Goal: Task Accomplishment & Management: Manage account settings

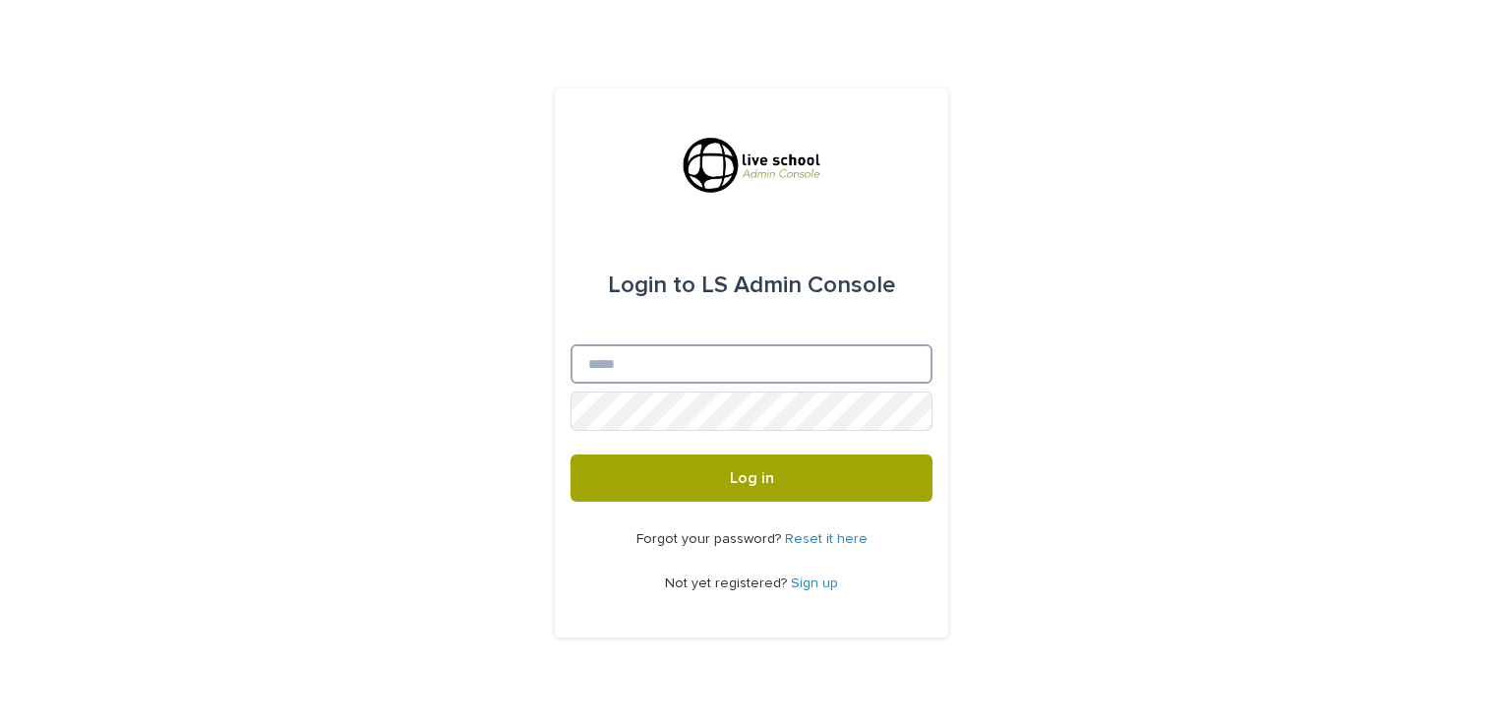
click at [601, 370] on input "Email" at bounding box center [752, 363] width 362 height 39
type input "**********"
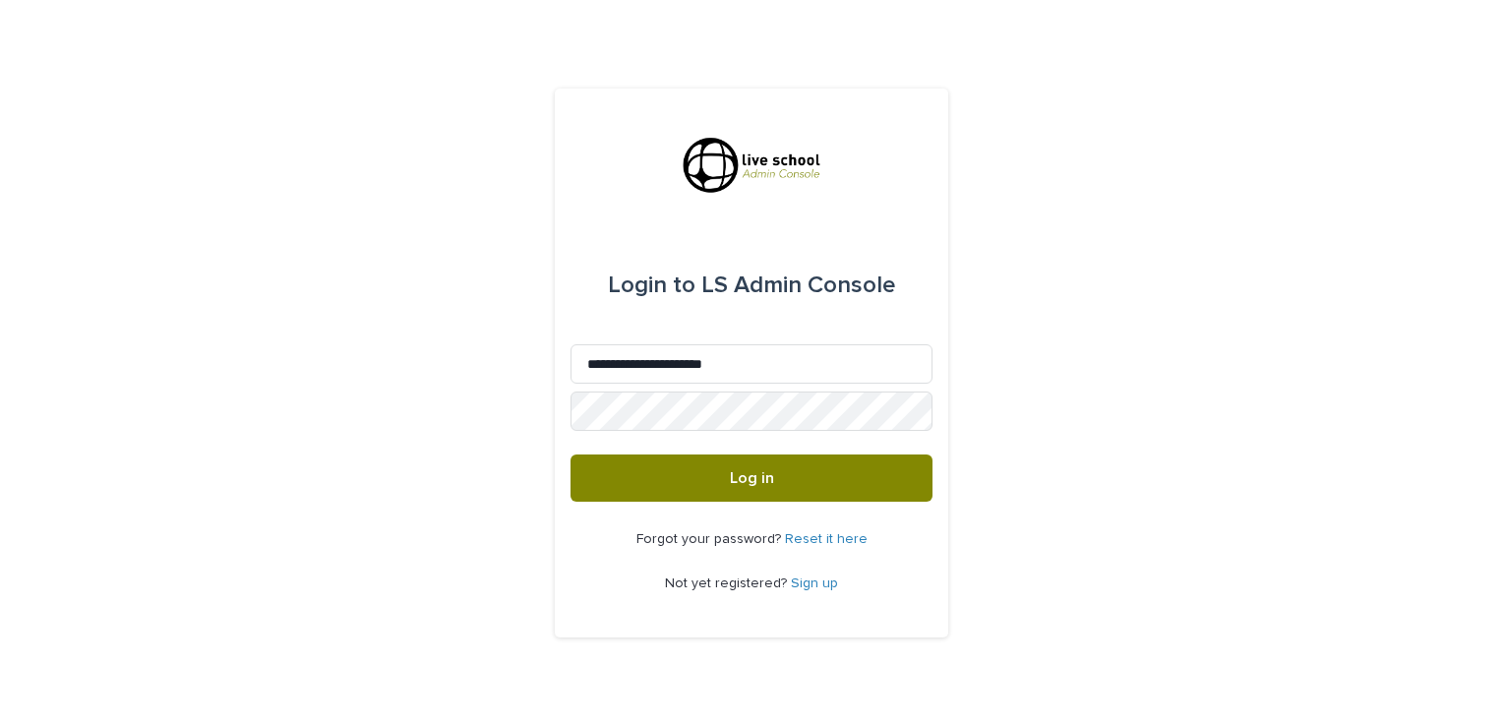
click at [783, 470] on button "Log in" at bounding box center [752, 477] width 362 height 47
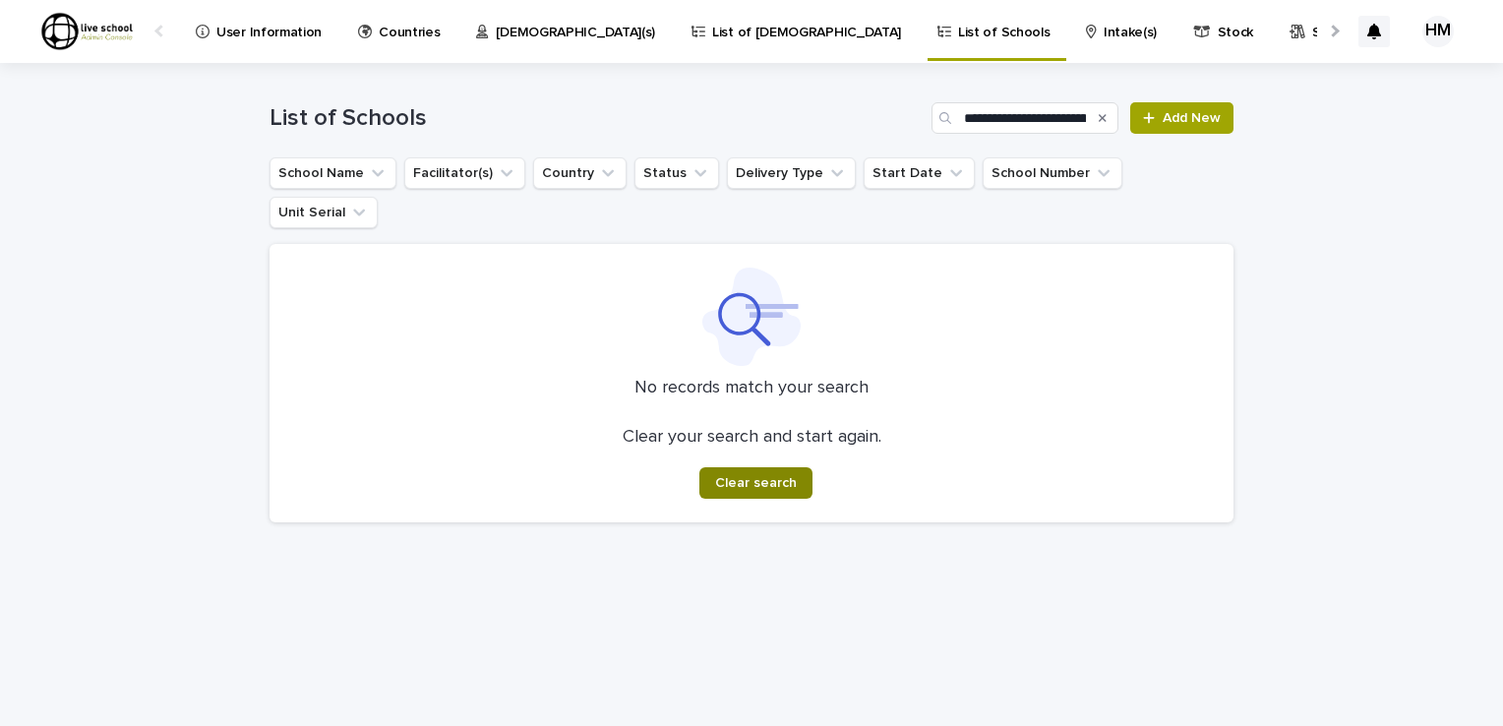
click at [767, 467] on button "Clear search" at bounding box center [755, 482] width 113 height 31
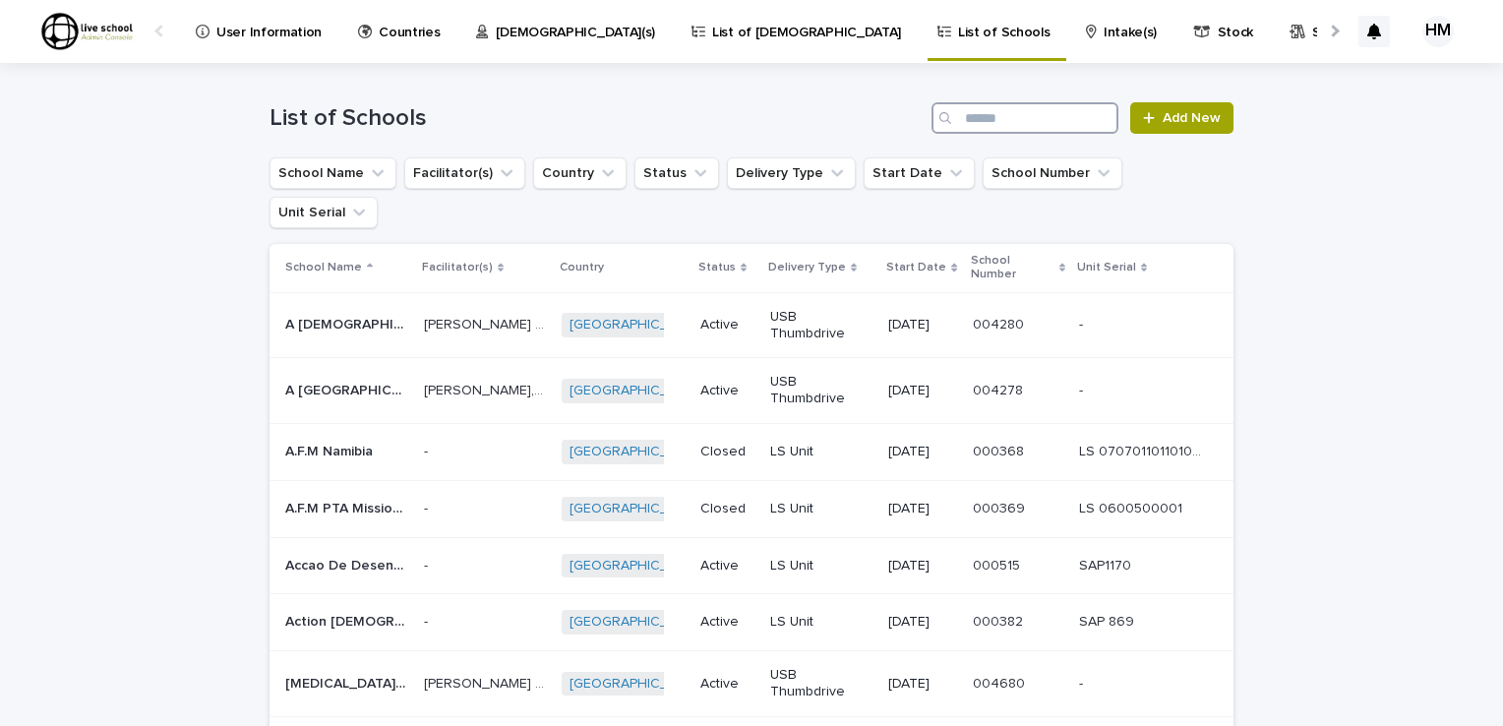
click at [959, 116] on input "Search" at bounding box center [1025, 117] width 187 height 31
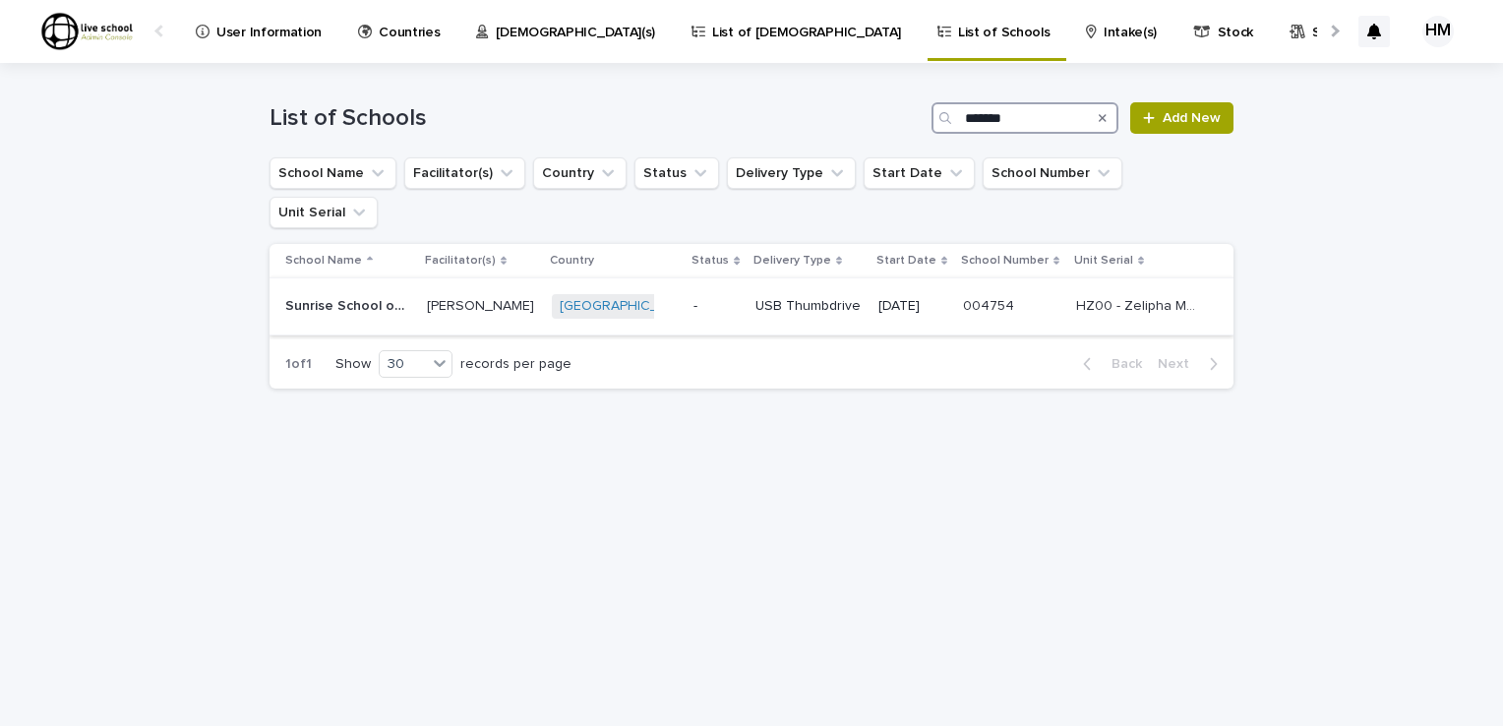
type input "*******"
click at [352, 294] on p "Sunrise School of Missions" at bounding box center [348, 304] width 127 height 21
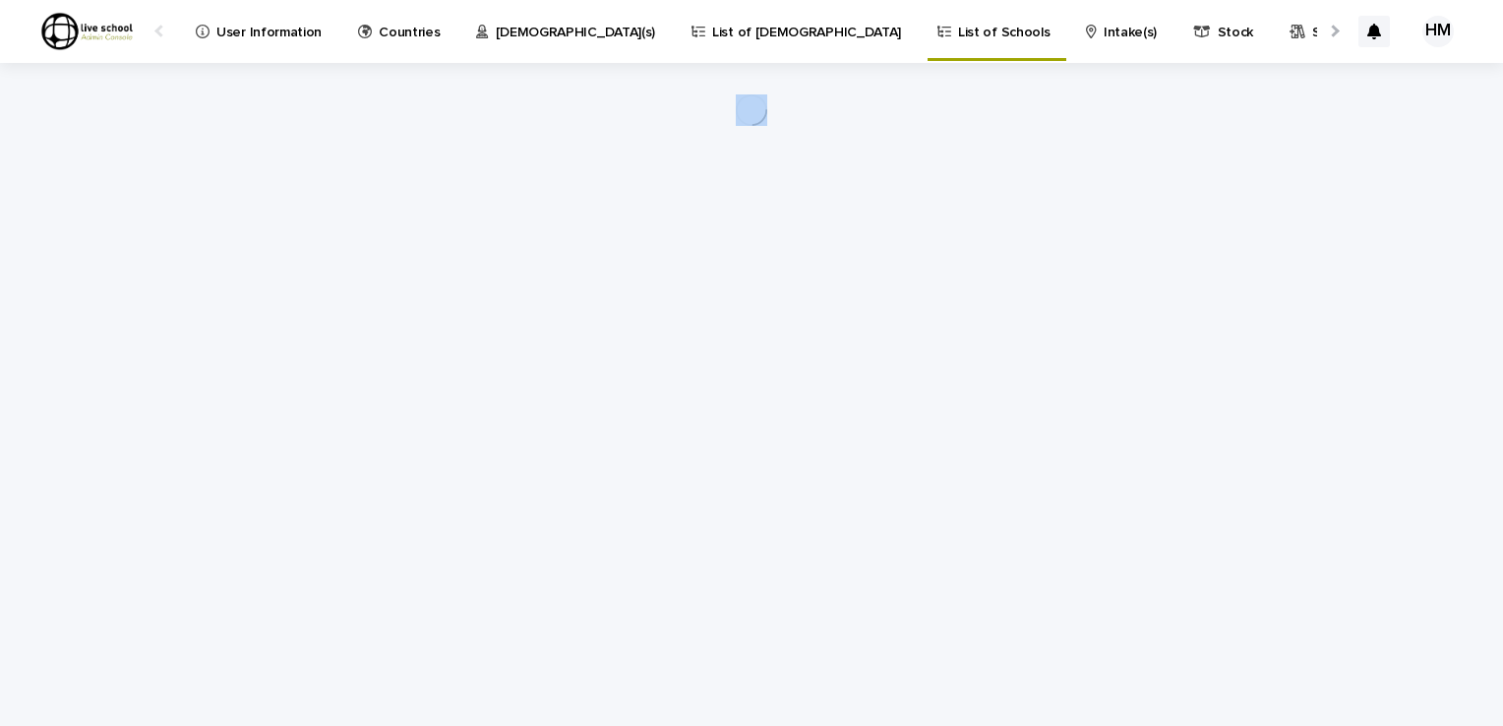
click at [352, 266] on div "Loading... Saving… Loading... Saving…" at bounding box center [752, 370] width 984 height 614
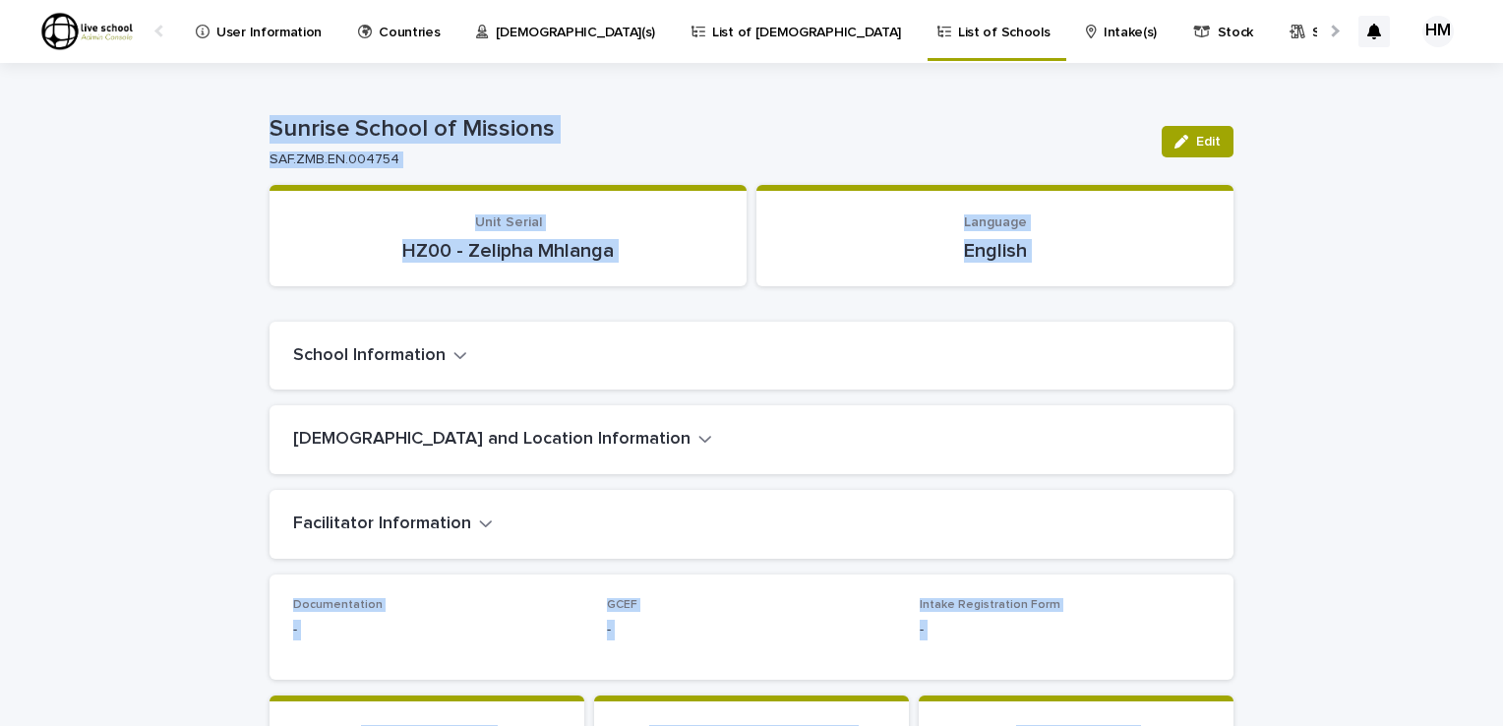
drag, startPoint x: 352, startPoint y: 266, endPoint x: 526, endPoint y: 332, distance: 186.2
click at [526, 332] on div "School Information" at bounding box center [752, 356] width 964 height 69
click at [687, 239] on p "HZ00 - Zelipha Mhlanga" at bounding box center [508, 251] width 430 height 24
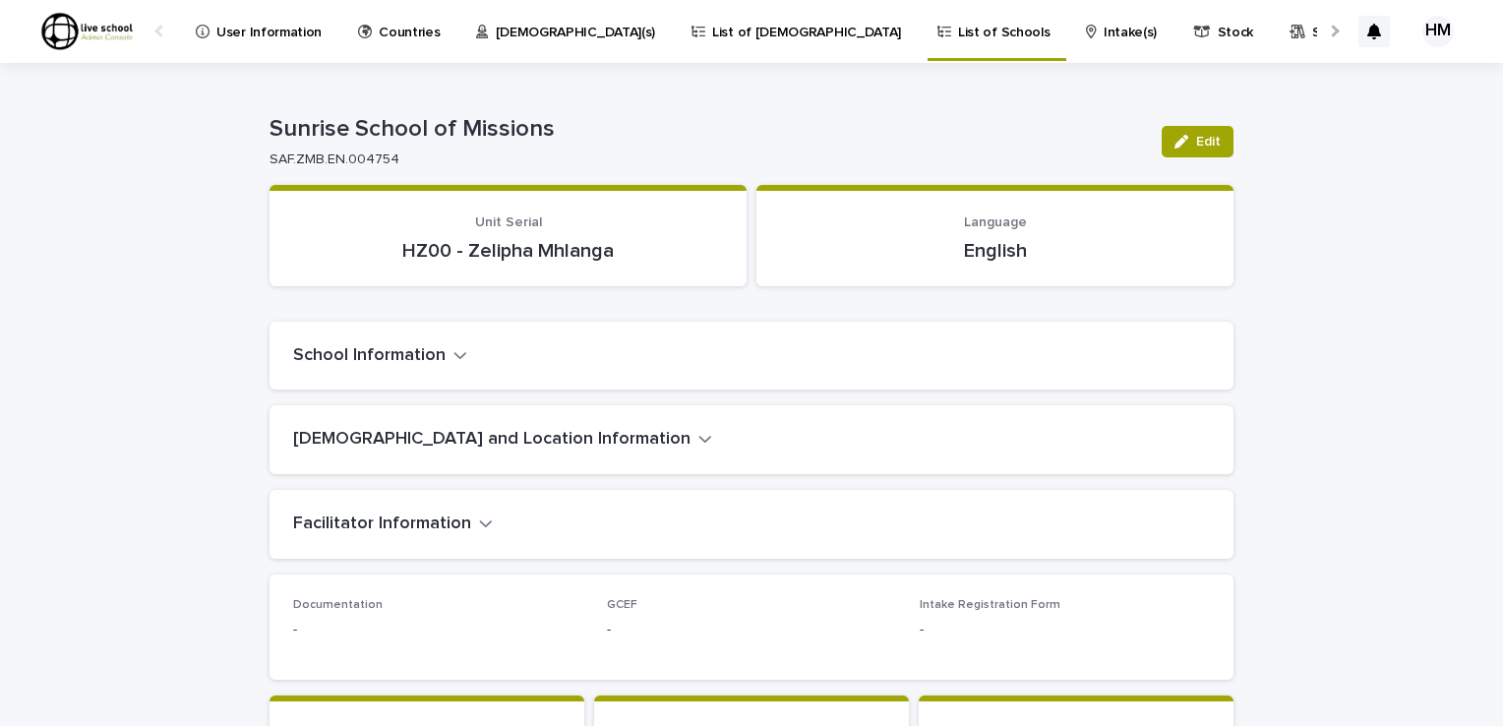
click at [699, 440] on icon "button" at bounding box center [705, 439] width 12 height 7
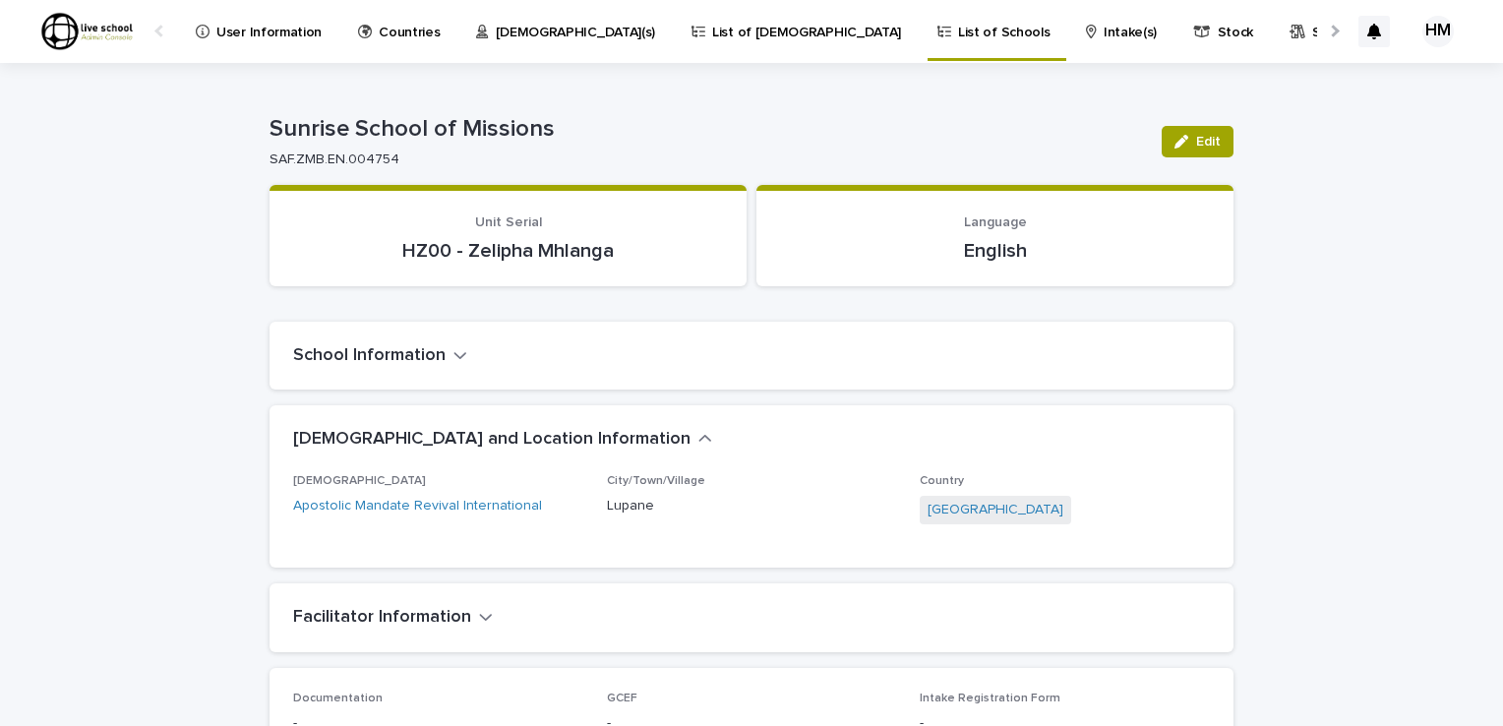
click at [480, 619] on icon "button" at bounding box center [486, 617] width 12 height 7
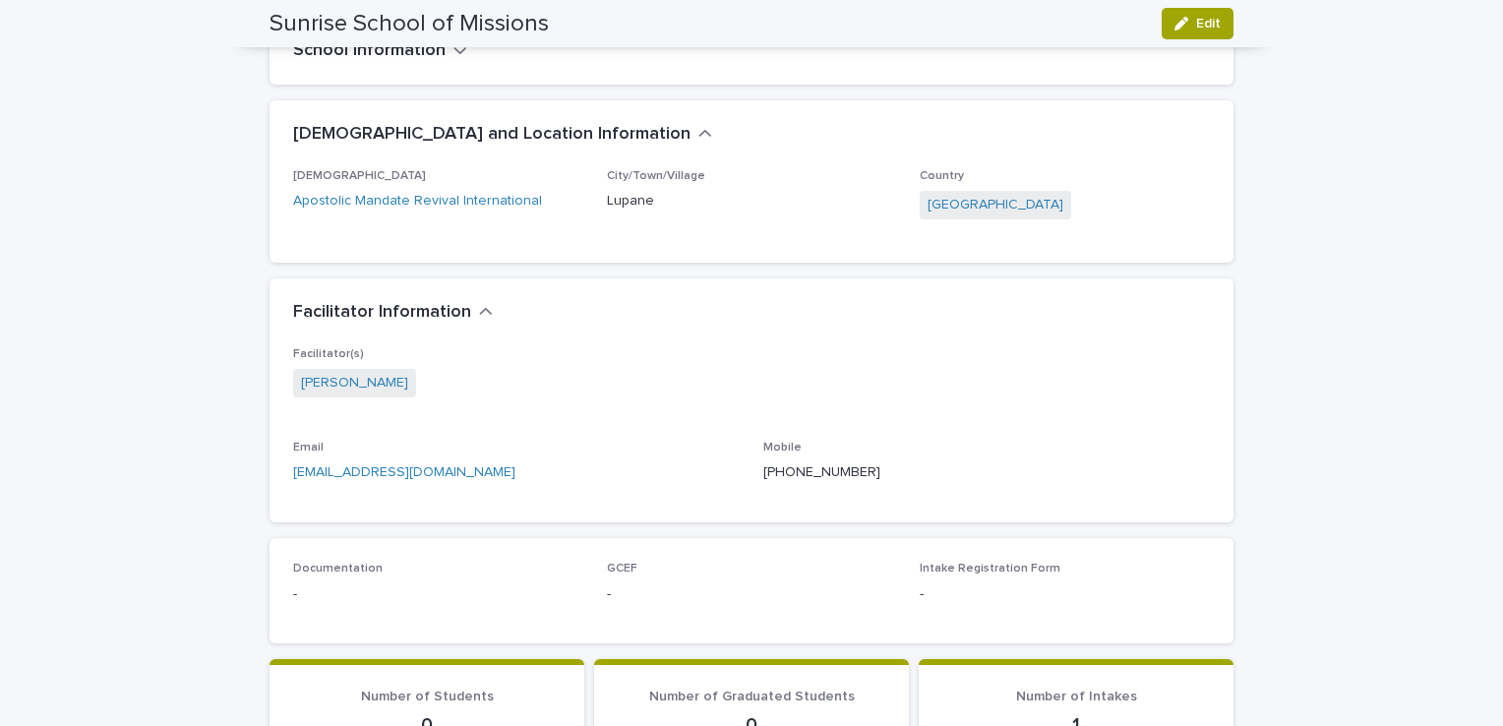
scroll to position [308, 0]
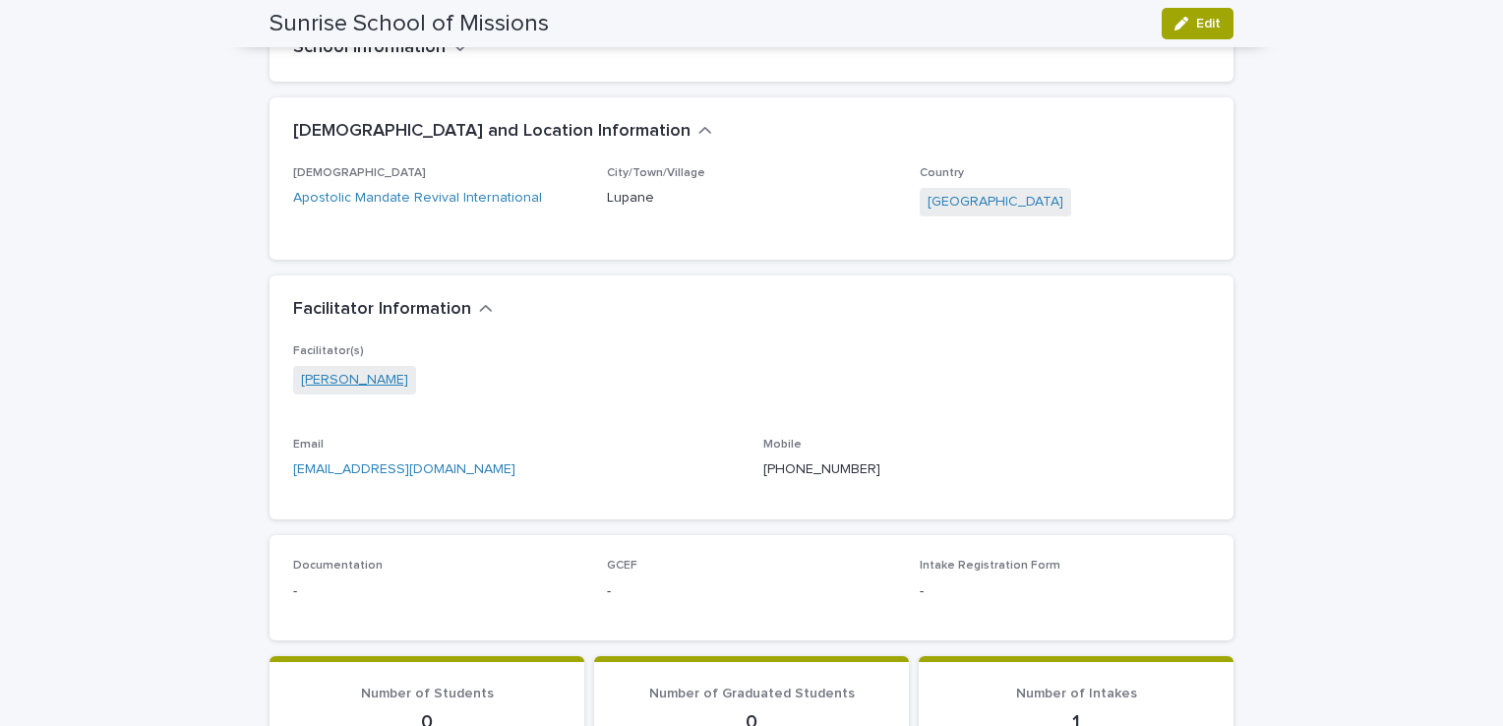
click at [326, 376] on link "[PERSON_NAME]" at bounding box center [354, 380] width 107 height 21
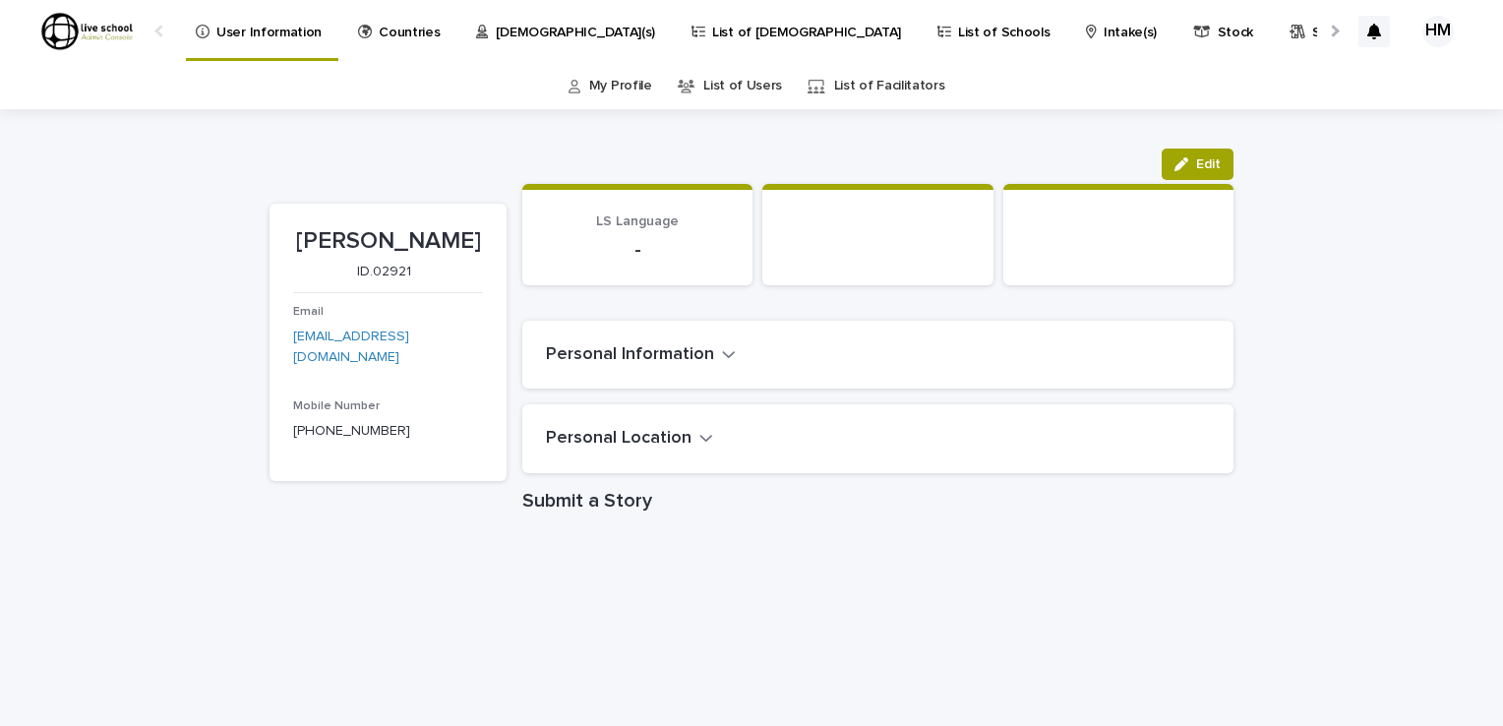
click at [722, 358] on icon "button" at bounding box center [729, 354] width 14 height 18
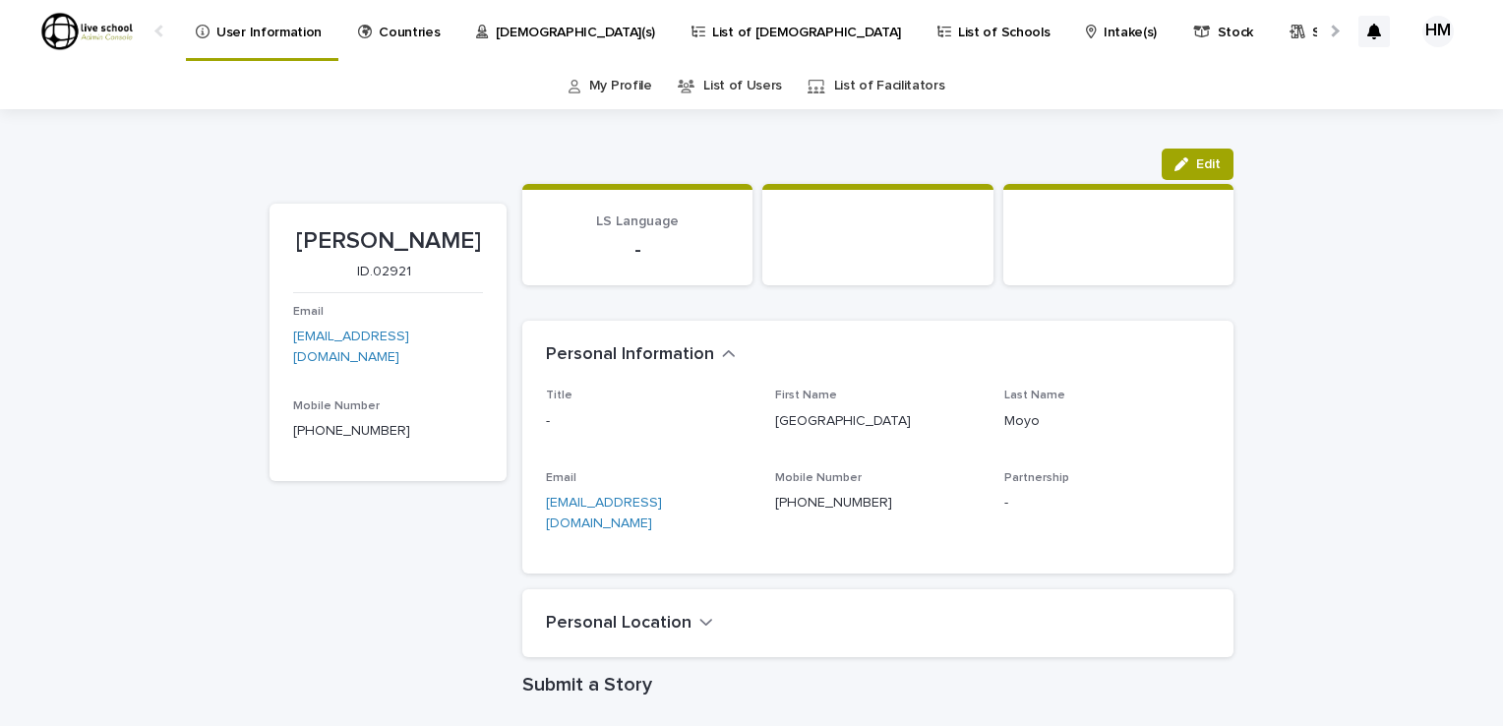
click at [722, 358] on icon "button" at bounding box center [729, 354] width 14 height 18
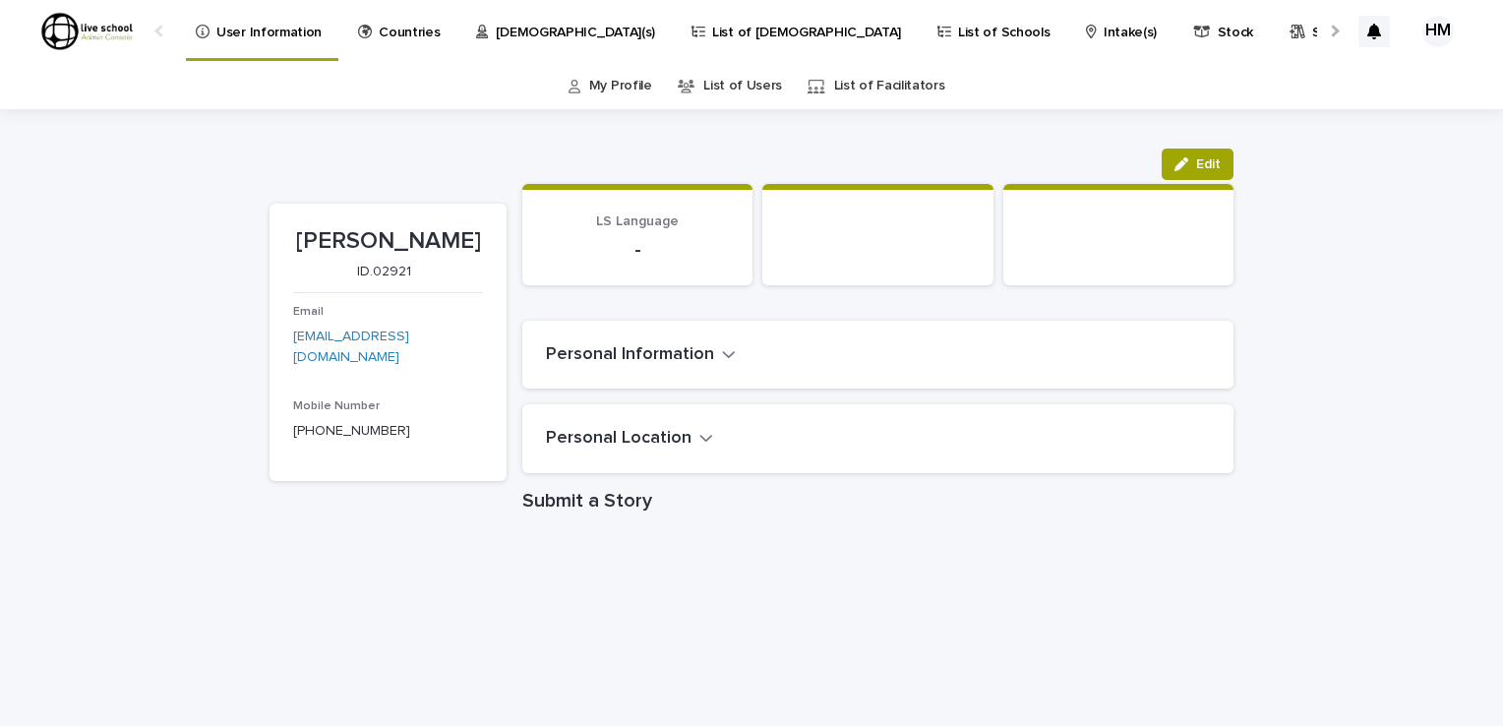
click at [722, 358] on icon "button" at bounding box center [729, 354] width 14 height 18
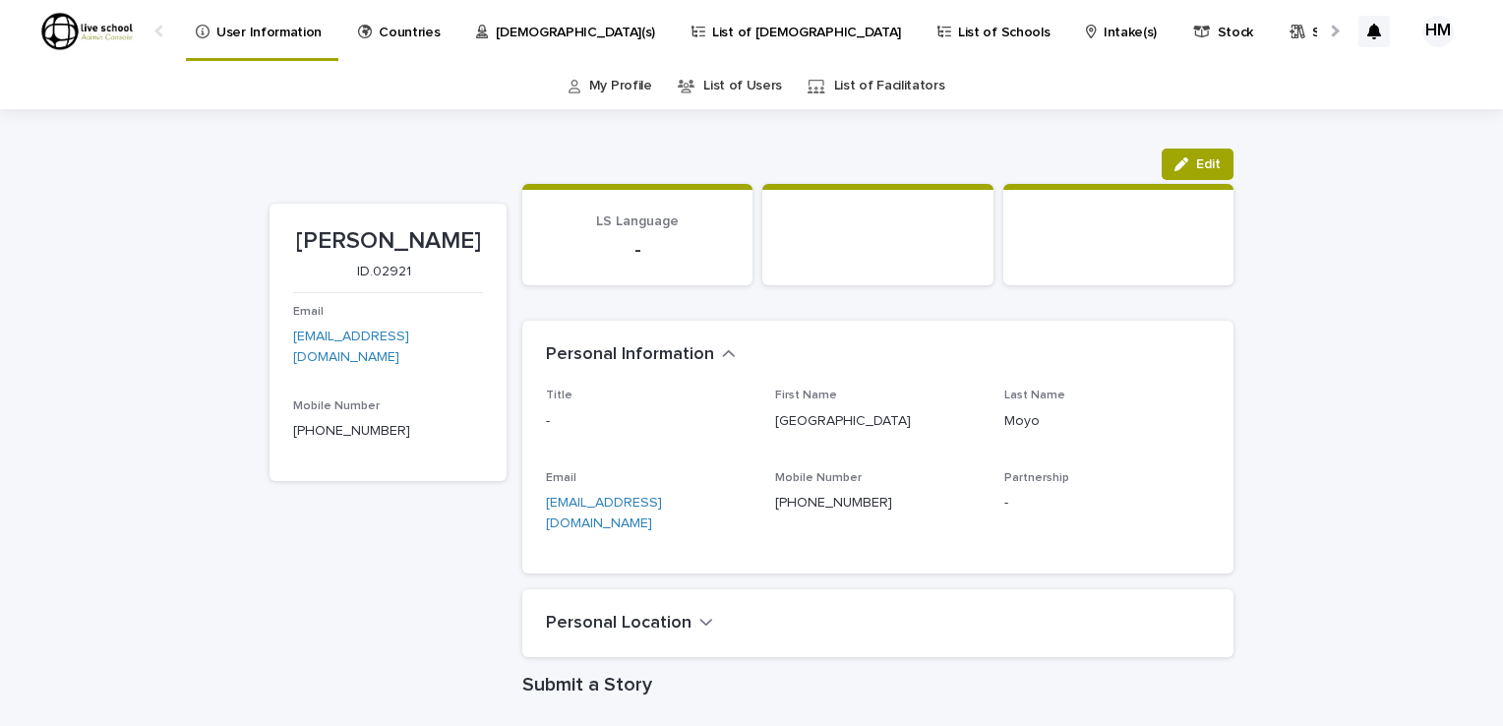
click at [700, 620] on icon "button" at bounding box center [706, 623] width 12 height 7
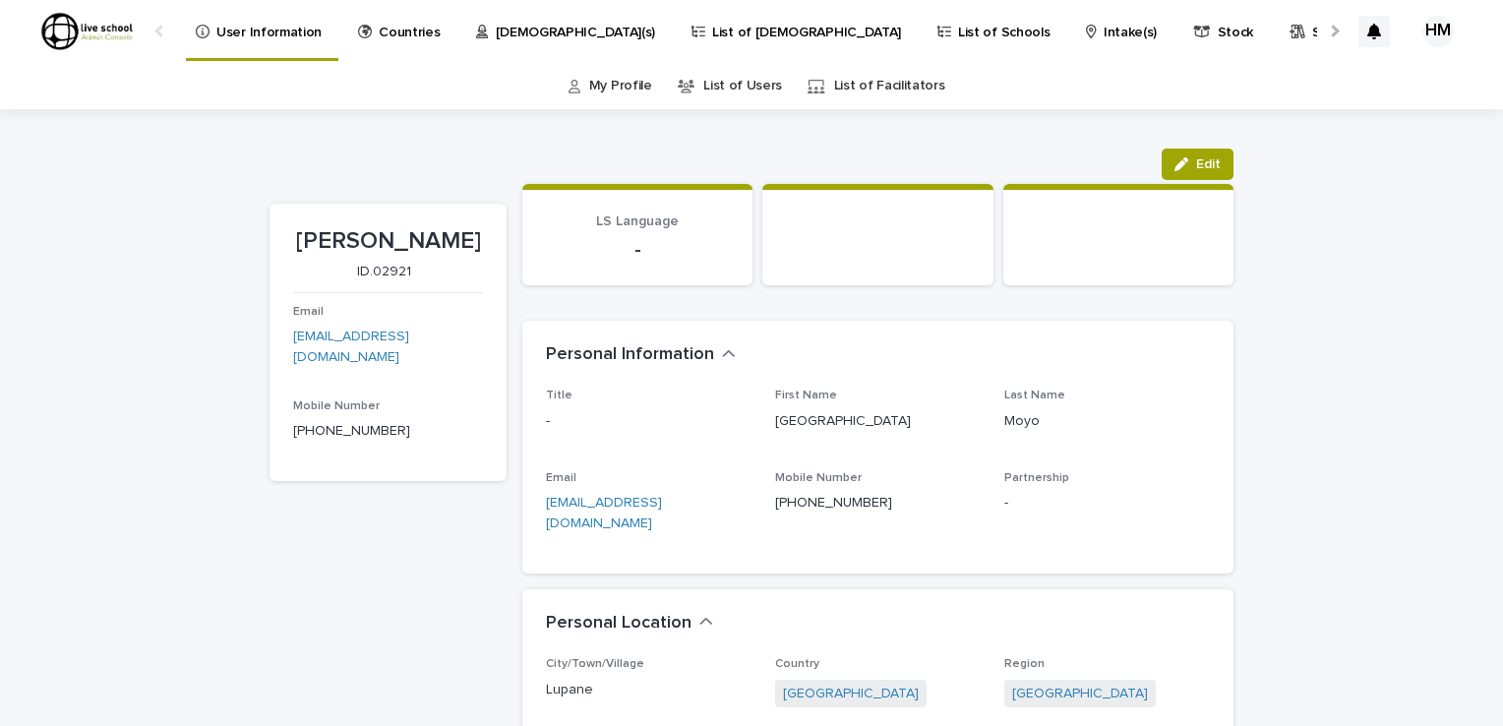
click at [634, 251] on p "-" at bounding box center [637, 250] width 183 height 24
click at [1201, 161] on span "Edit" at bounding box center [1208, 164] width 25 height 14
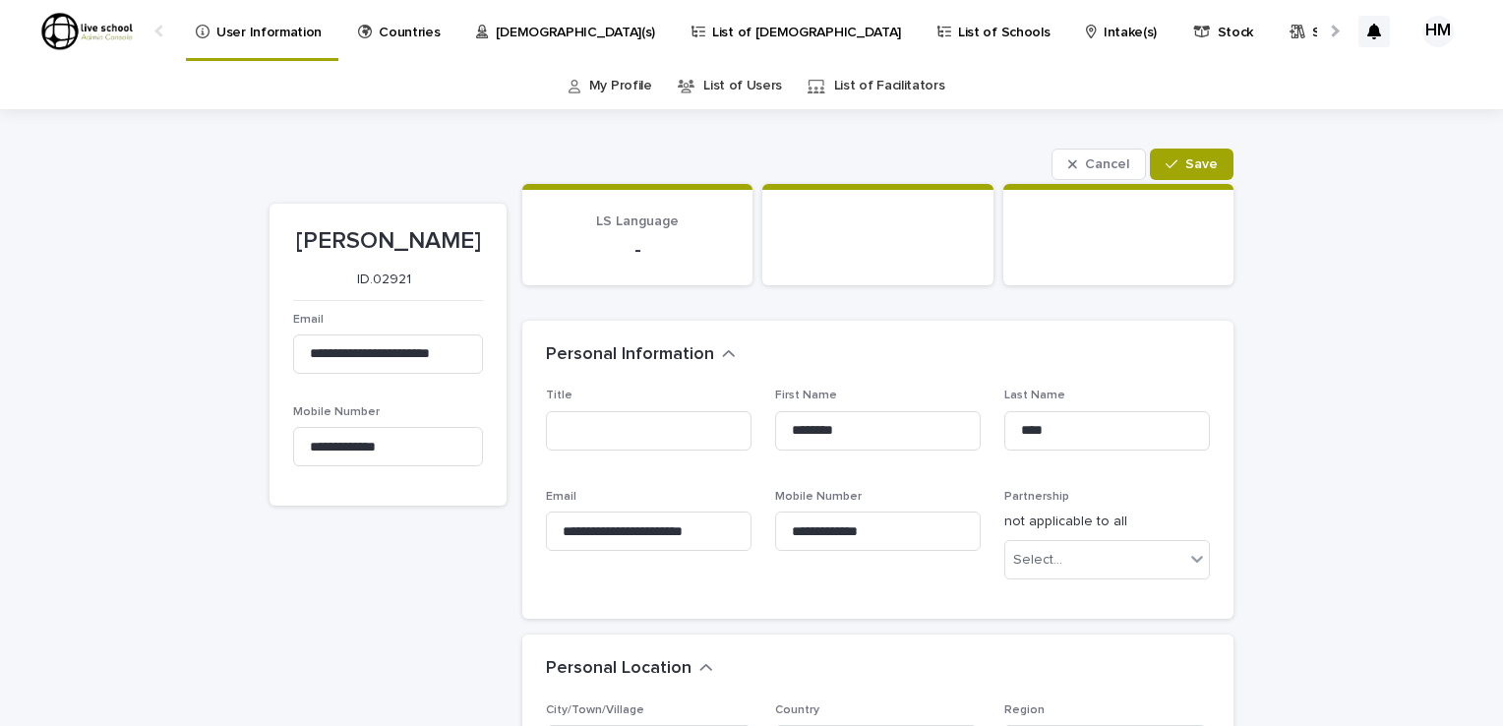
click at [657, 244] on p "-" at bounding box center [637, 250] width 183 height 24
click at [1098, 163] on span "Cancel" at bounding box center [1107, 164] width 44 height 14
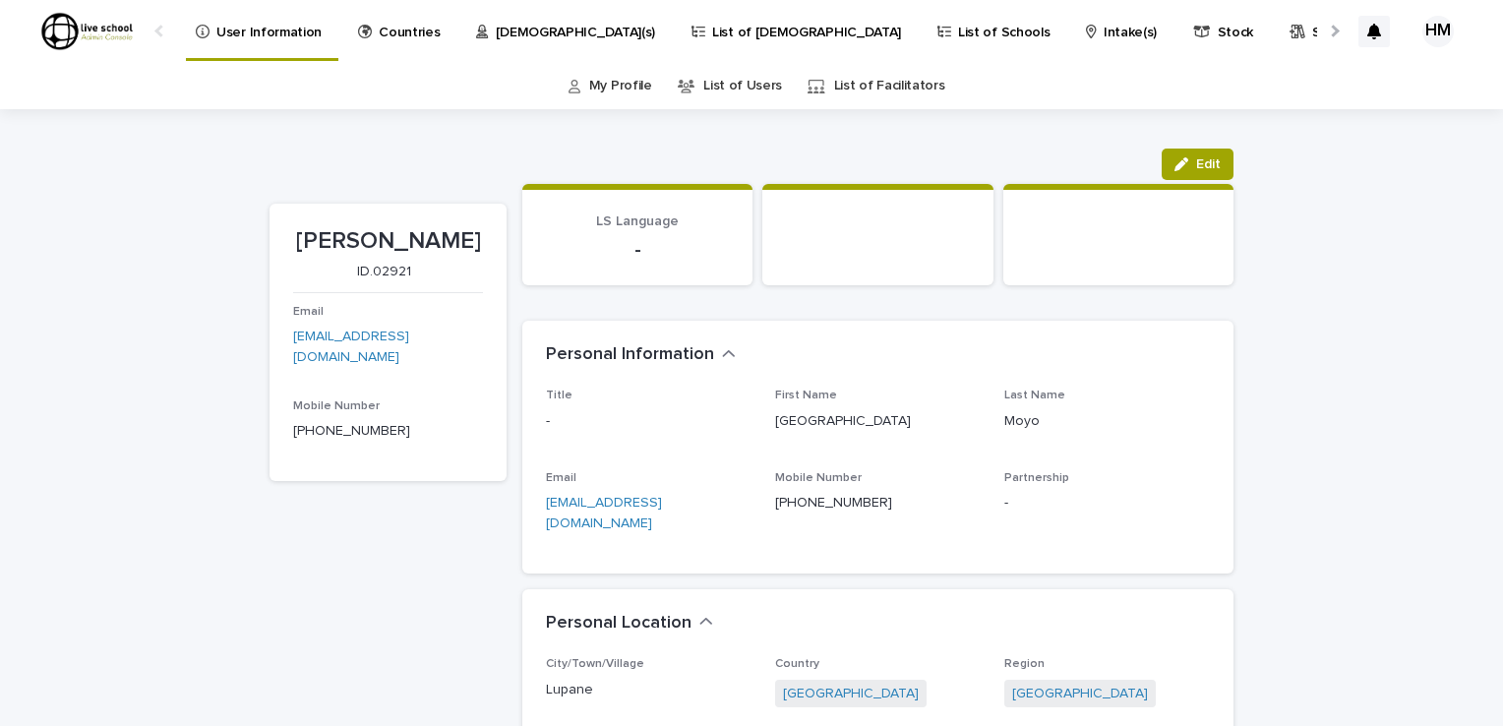
click at [738, 87] on link "List of Users" at bounding box center [742, 86] width 79 height 46
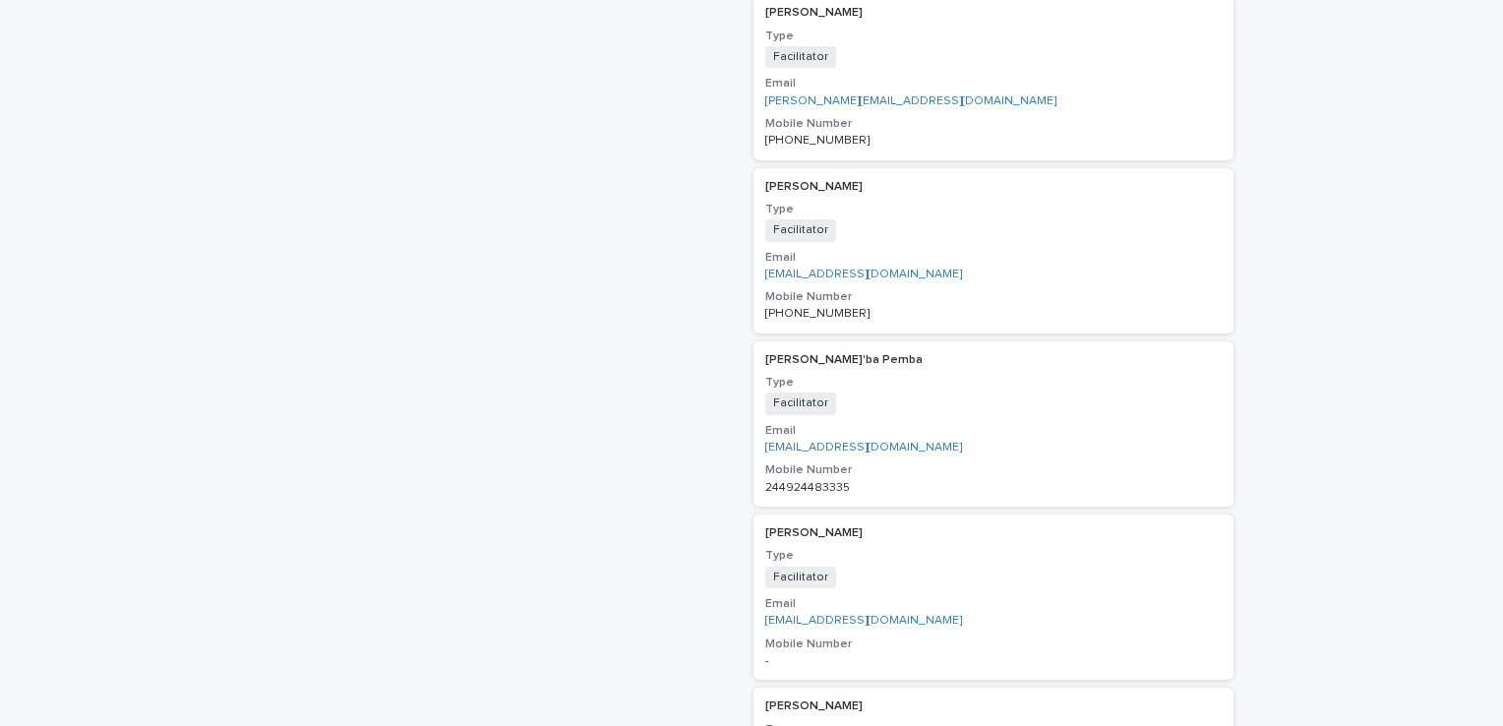
scroll to position [1368, 0]
click at [797, 221] on span "Facilitator" at bounding box center [800, 225] width 71 height 22
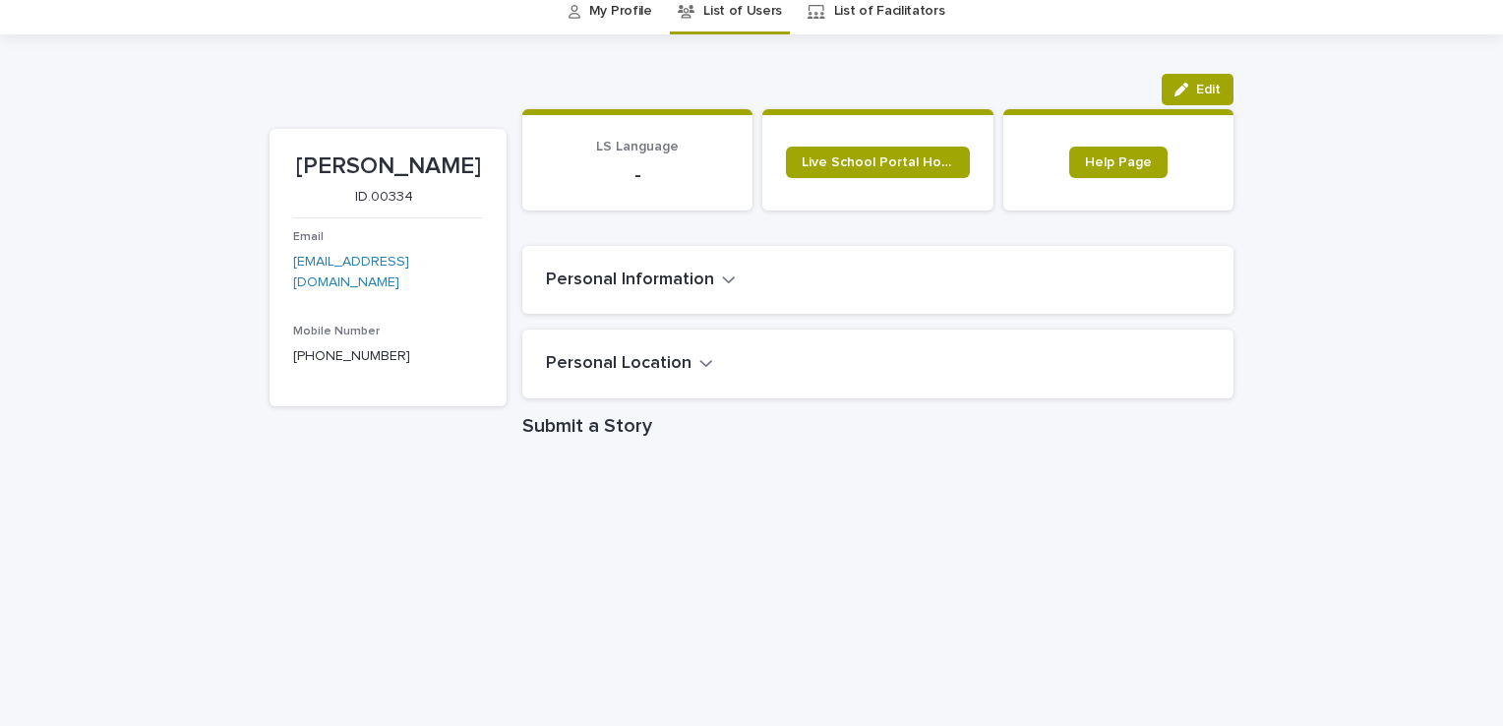
scroll to position [73, 0]
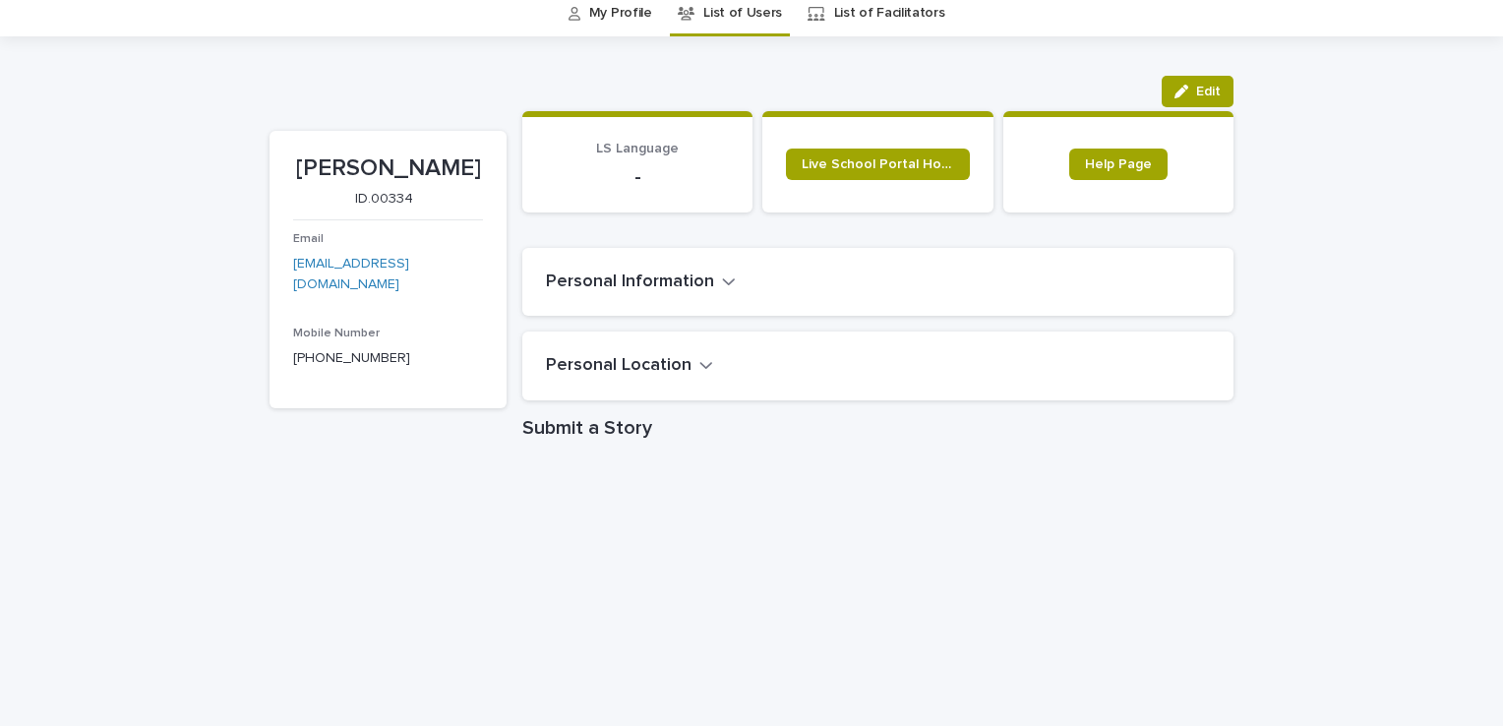
click at [867, 15] on link "List of Facilitators" at bounding box center [889, 13] width 111 height 46
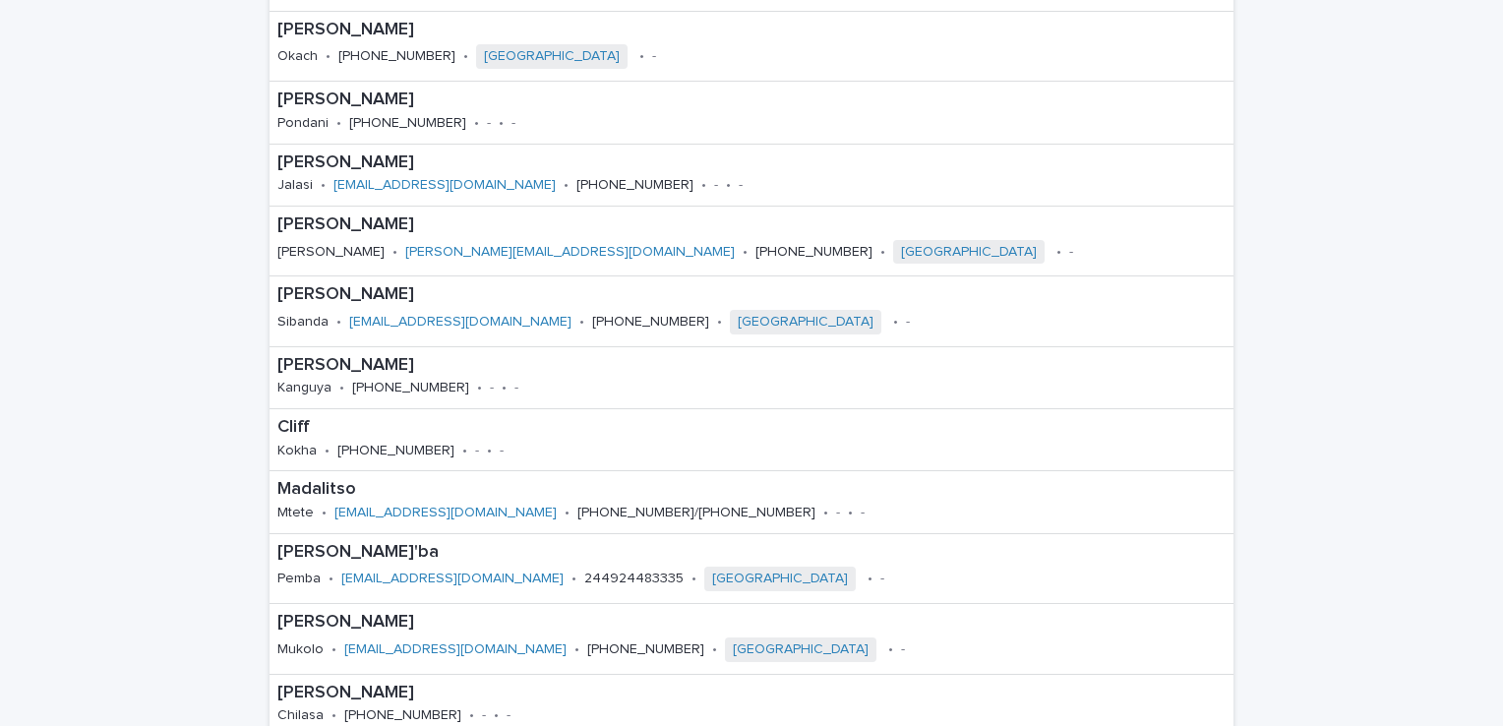
scroll to position [654, 0]
drag, startPoint x: 291, startPoint y: 310, endPoint x: 756, endPoint y: 295, distance: 465.5
click at [756, 295] on p "[PERSON_NAME]" at bounding box center [661, 293] width 769 height 22
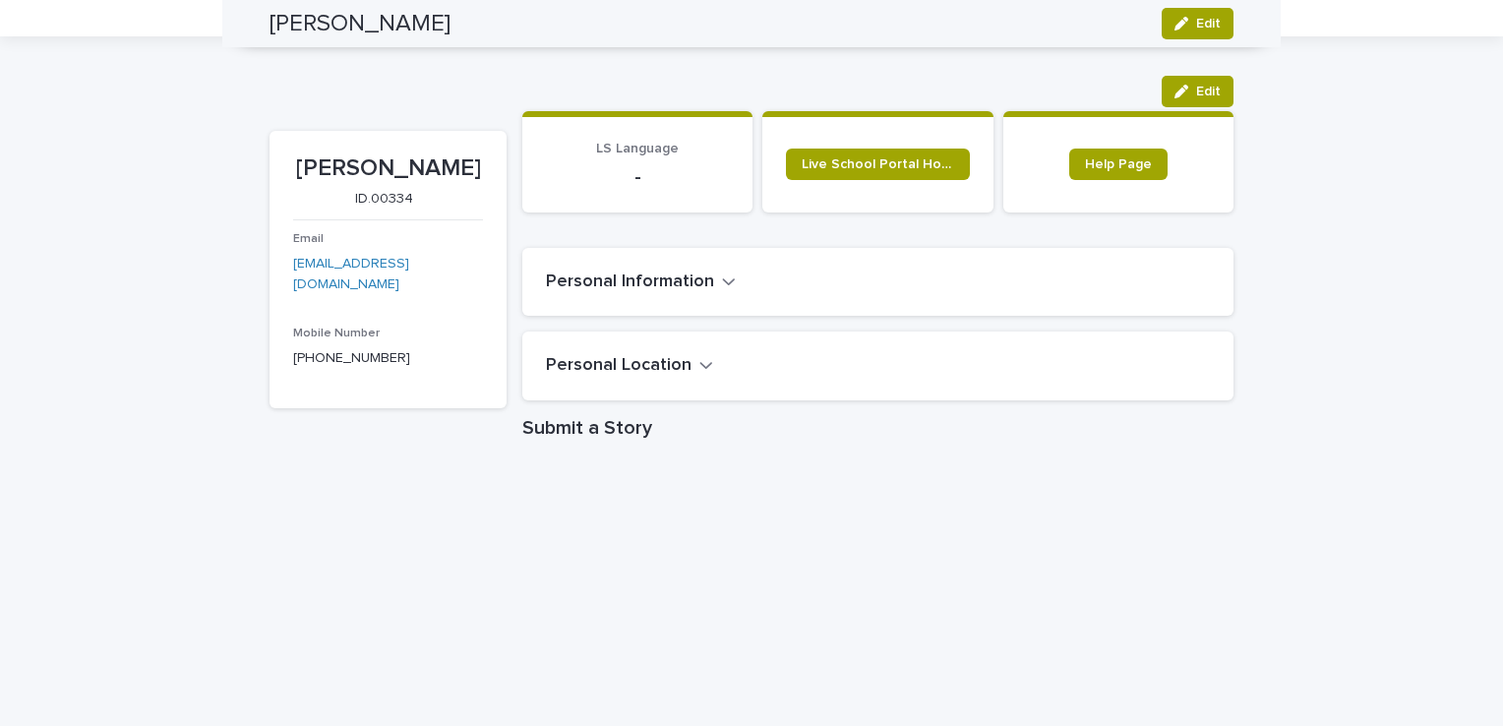
scroll to position [63, 0]
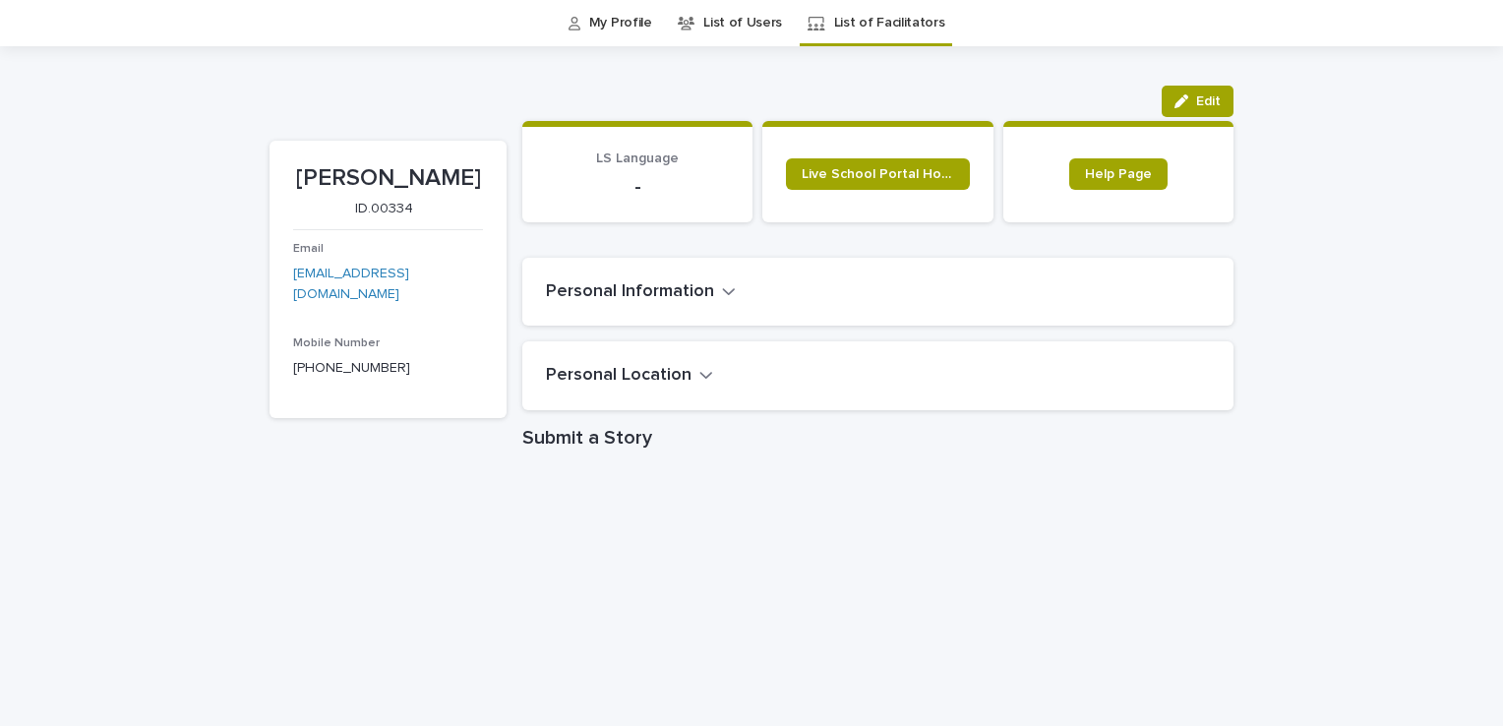
click at [620, 18] on link "My Profile" at bounding box center [620, 23] width 63 height 46
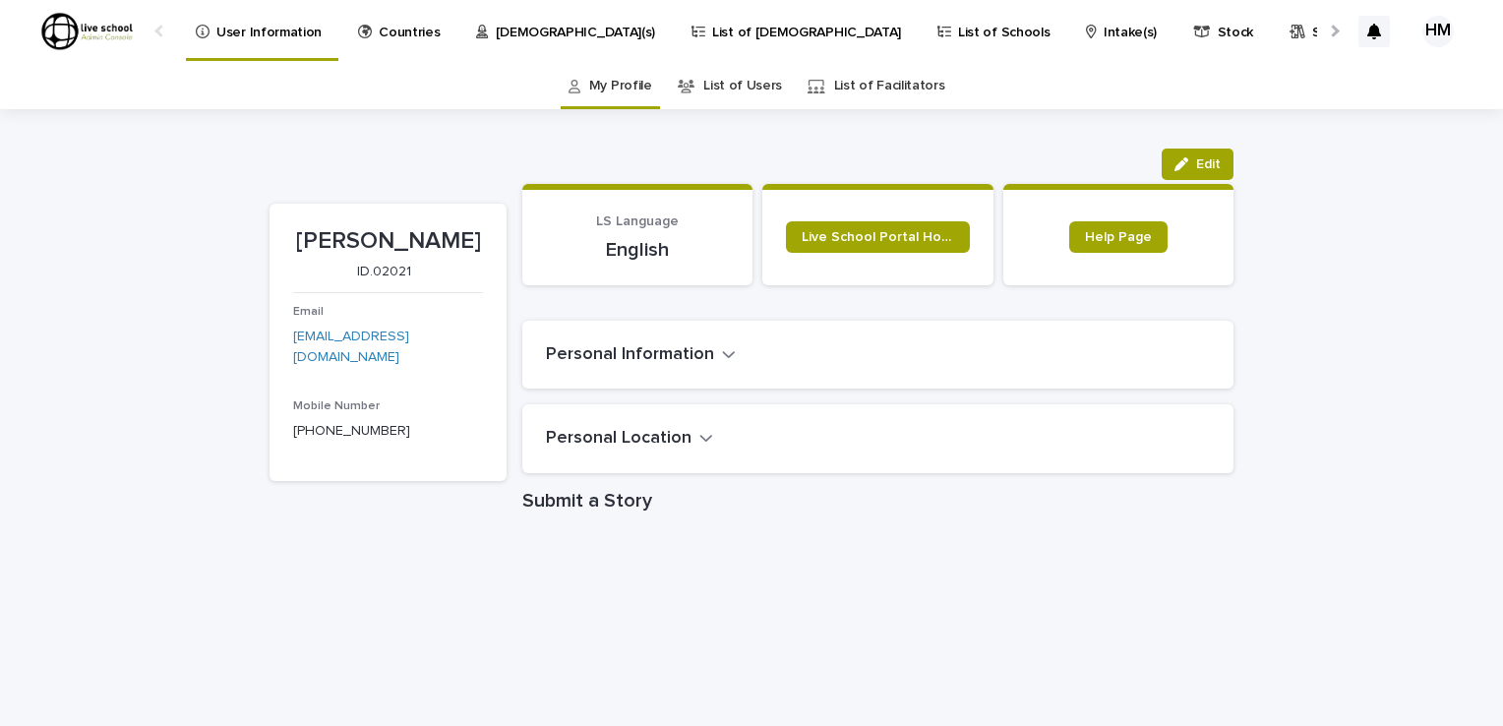
click at [888, 81] on link "List of Facilitators" at bounding box center [889, 86] width 111 height 46
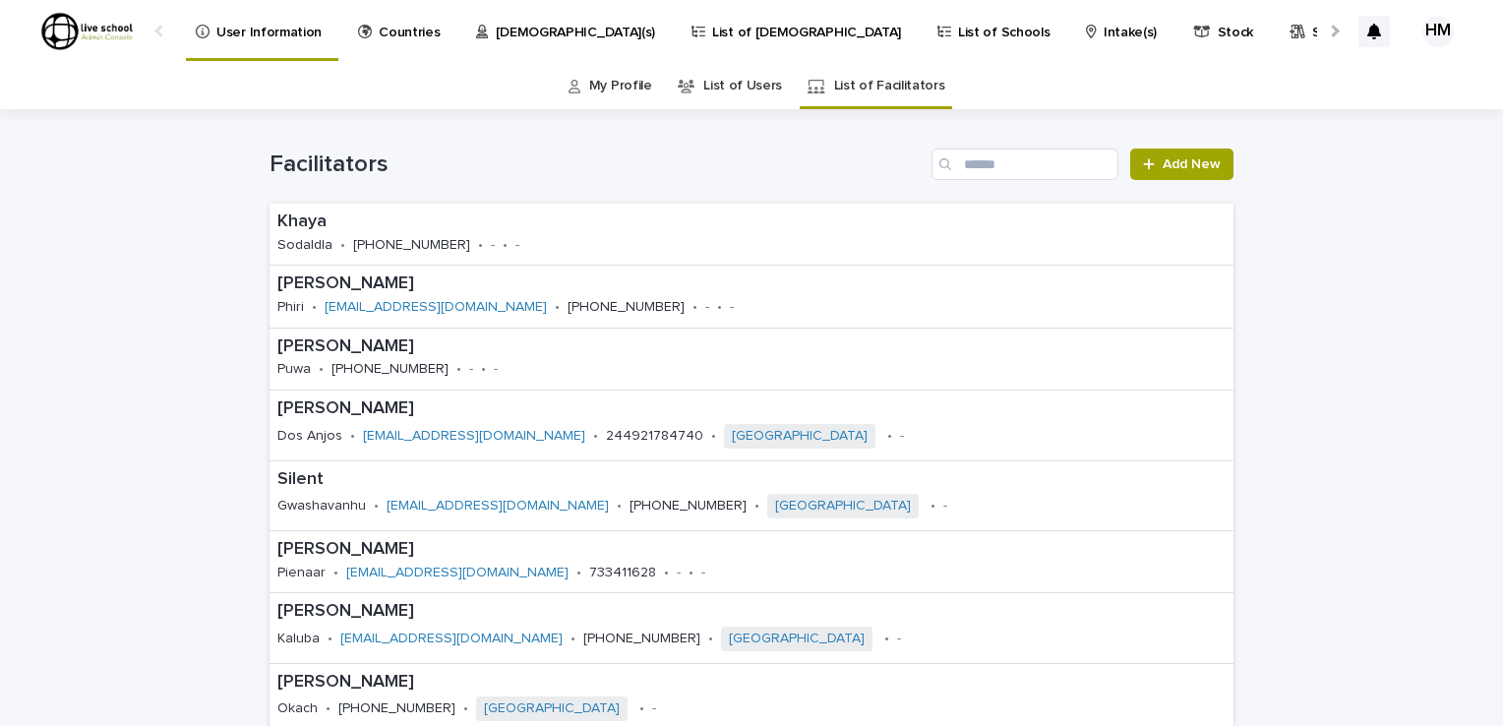
click at [958, 28] on p "List of Schools" at bounding box center [1003, 20] width 91 height 41
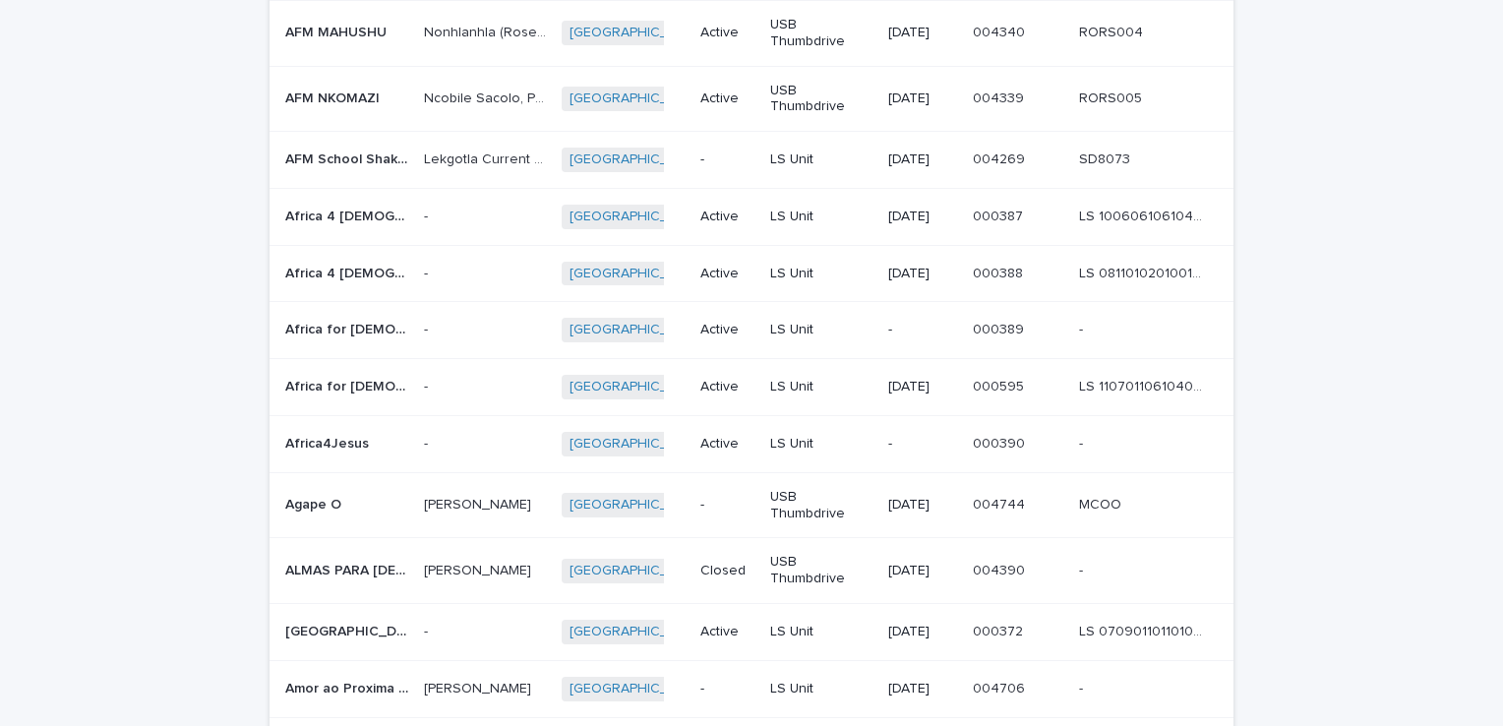
scroll to position [1379, 0]
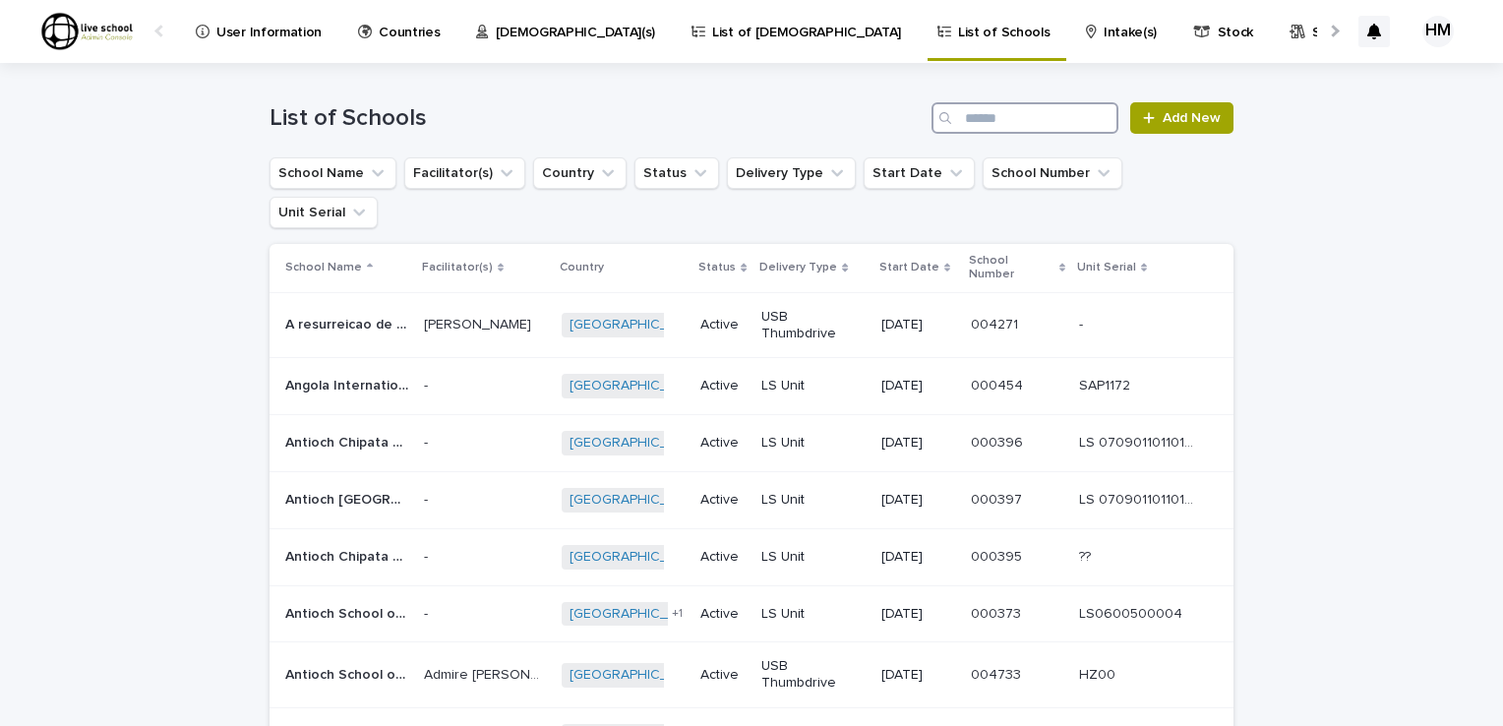
click at [976, 115] on input "Search" at bounding box center [1025, 117] width 187 height 31
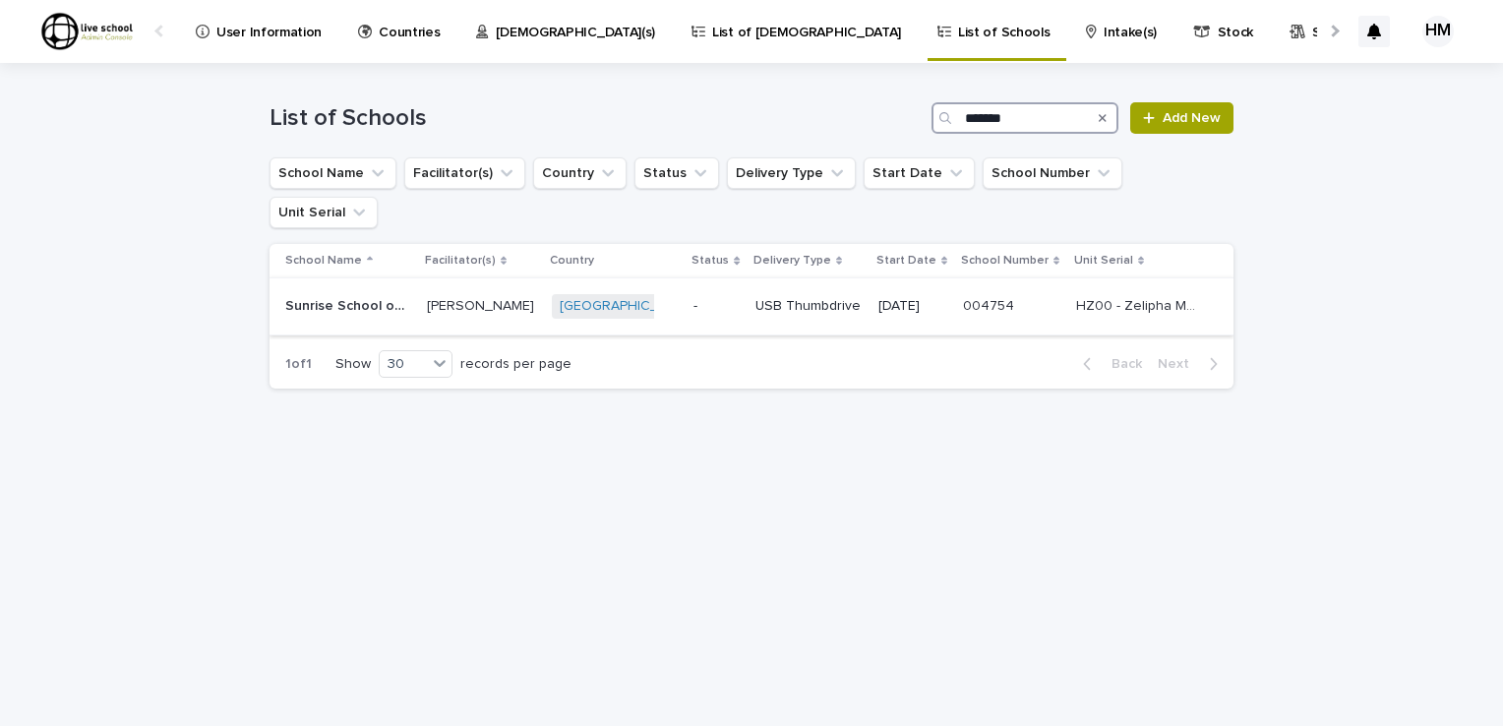
type input "*******"
click at [345, 294] on p "Sunrise School of Missions" at bounding box center [348, 304] width 127 height 21
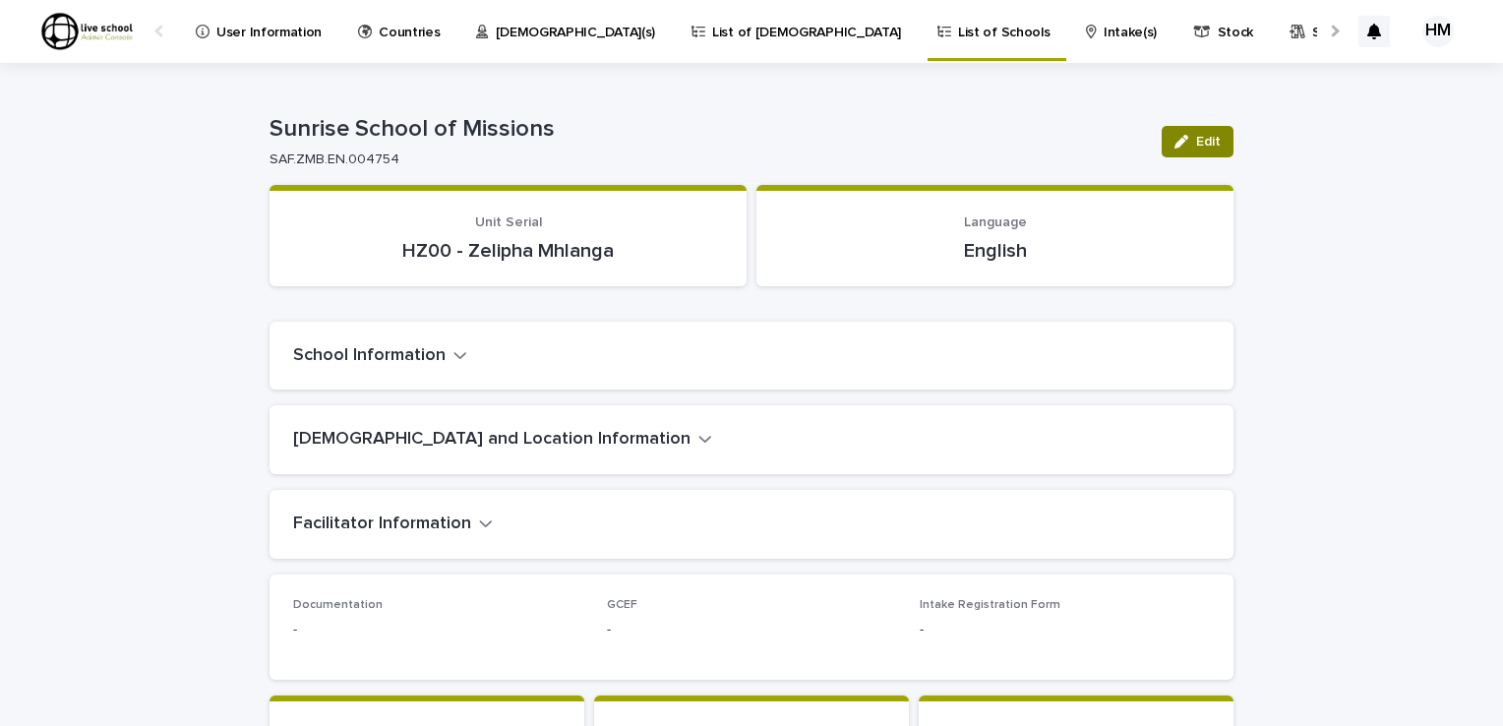
click at [1211, 136] on span "Edit" at bounding box center [1208, 142] width 25 height 14
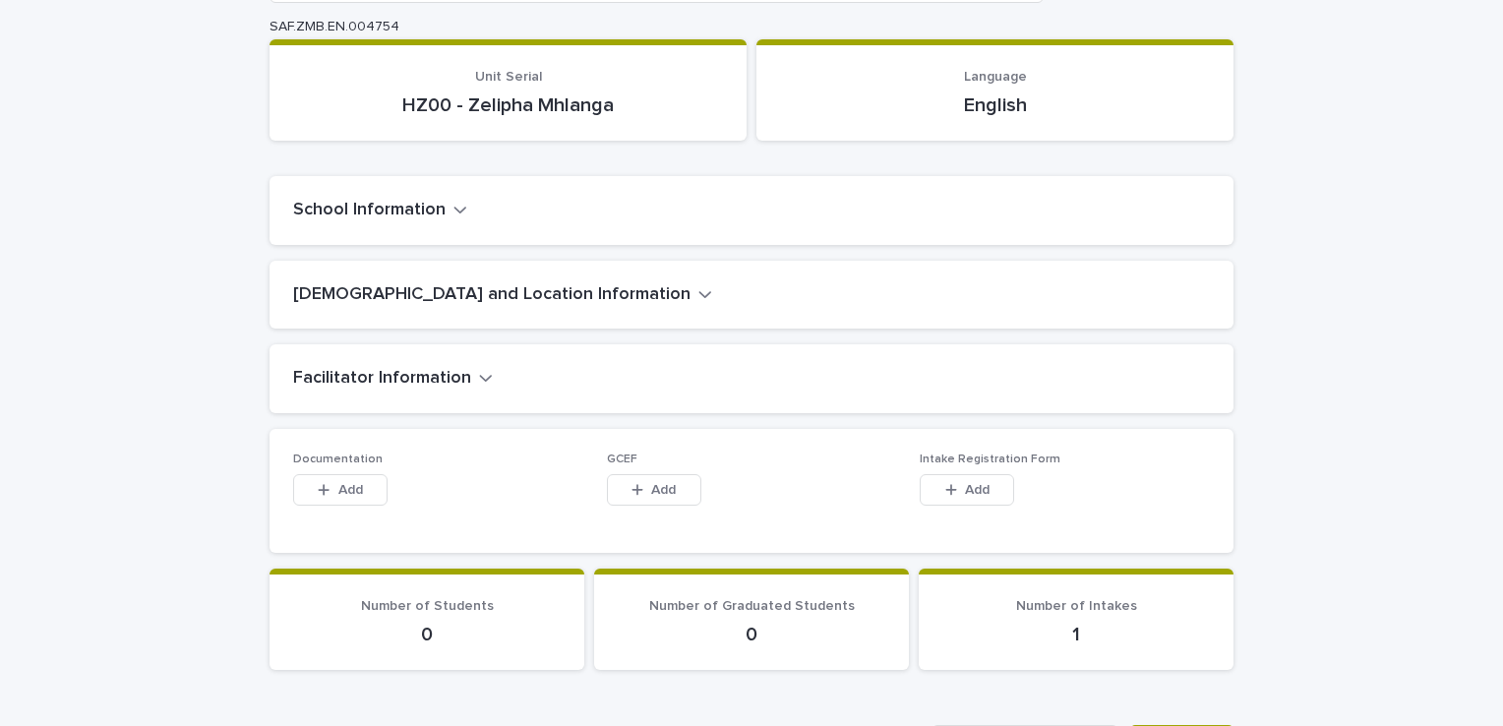
scroll to position [106, 0]
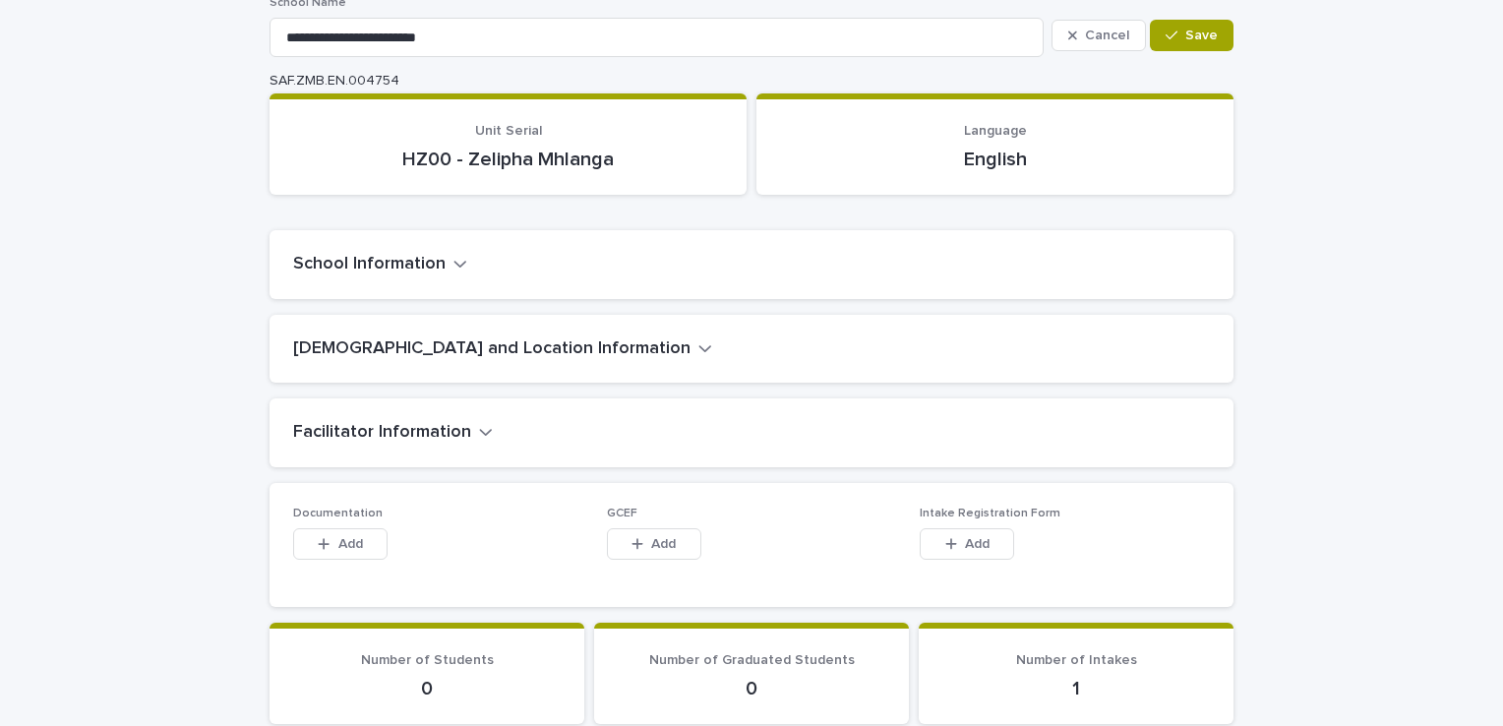
click at [453, 258] on icon "button" at bounding box center [460, 264] width 14 height 18
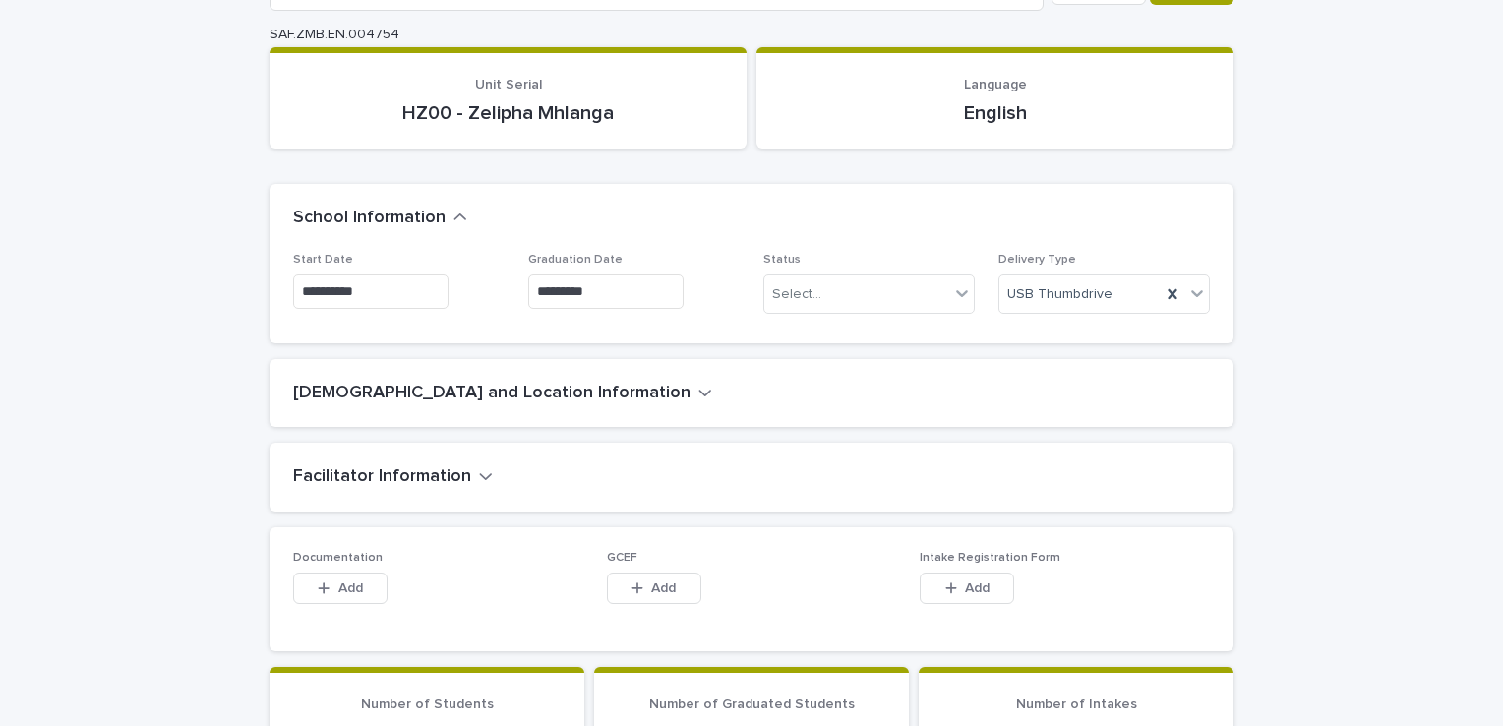
scroll to position [157, 0]
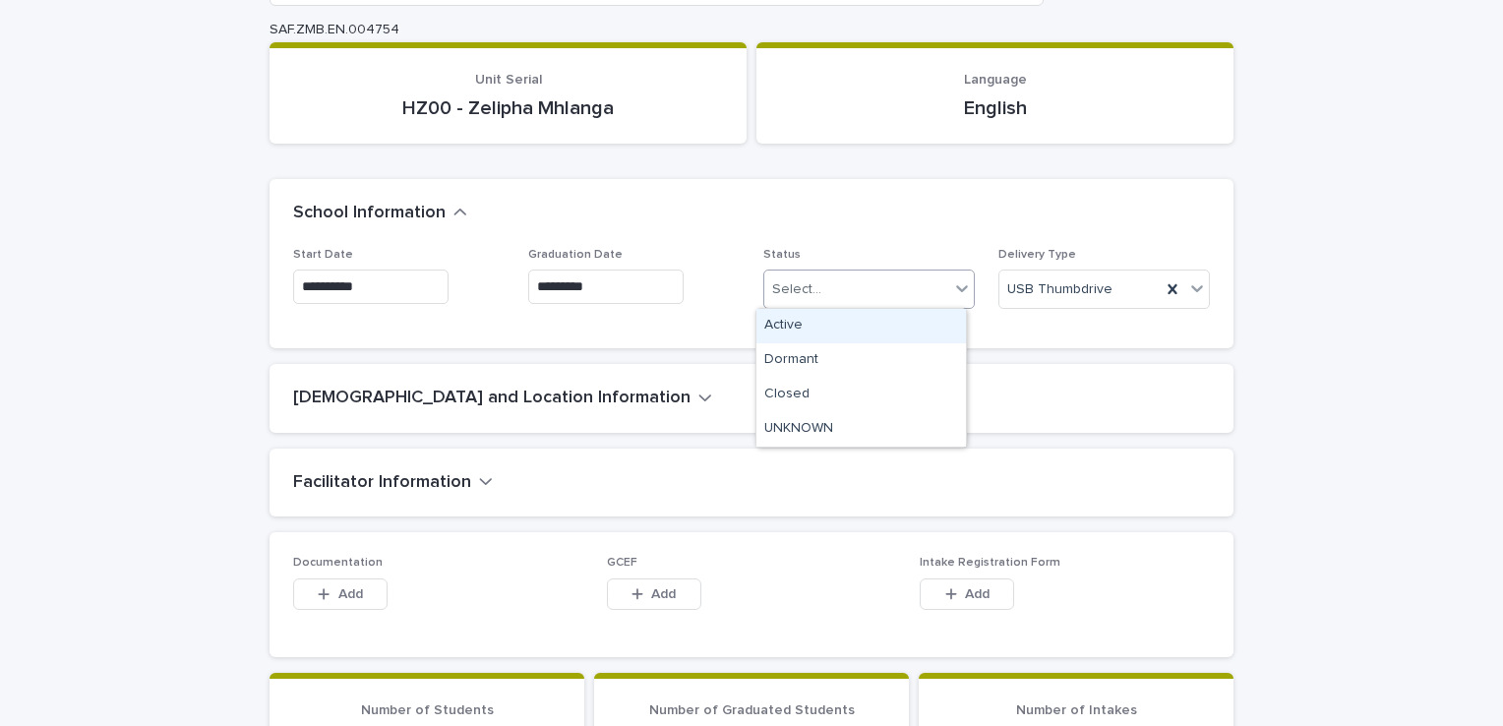
click at [954, 286] on icon at bounding box center [962, 288] width 20 height 20
click at [784, 329] on div "Active" at bounding box center [861, 326] width 210 height 34
click at [698, 399] on icon "button" at bounding box center [705, 398] width 14 height 18
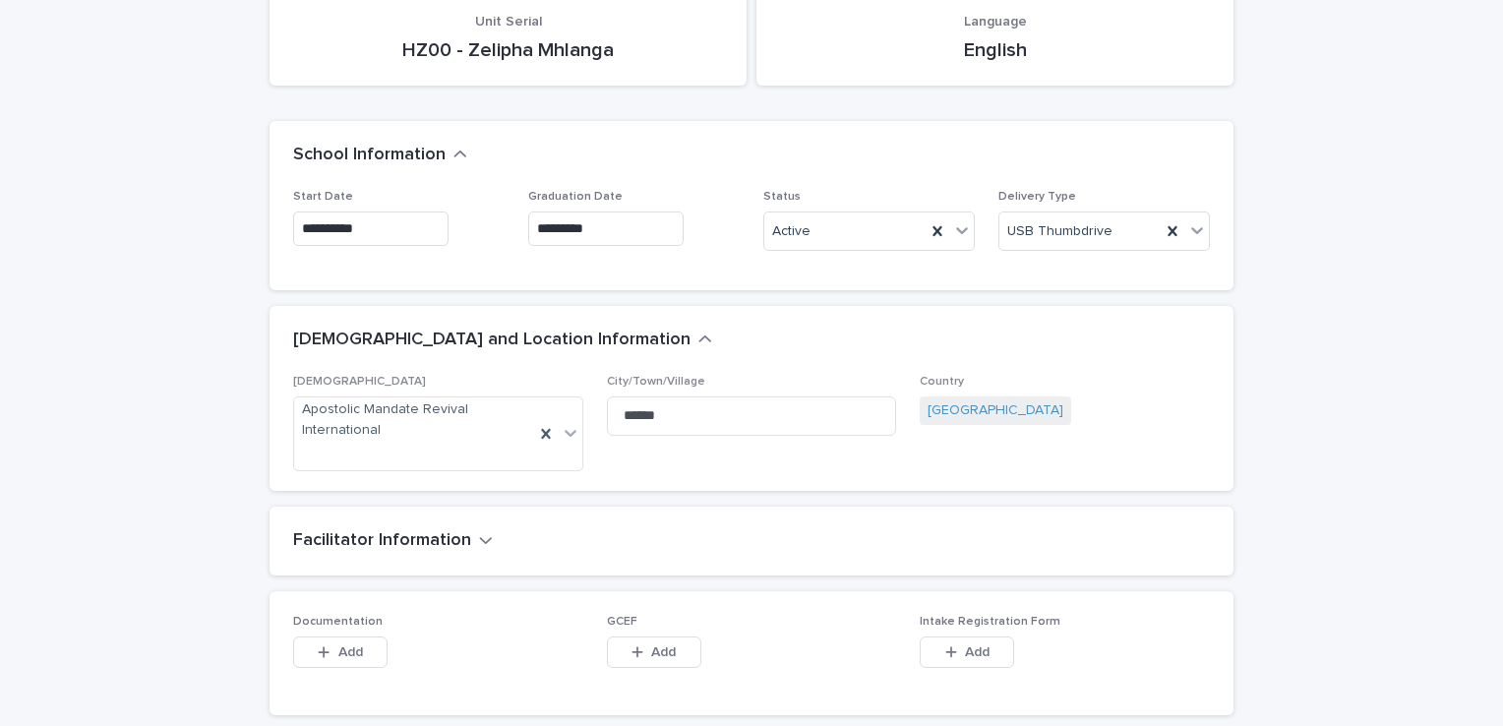
scroll to position [224, 0]
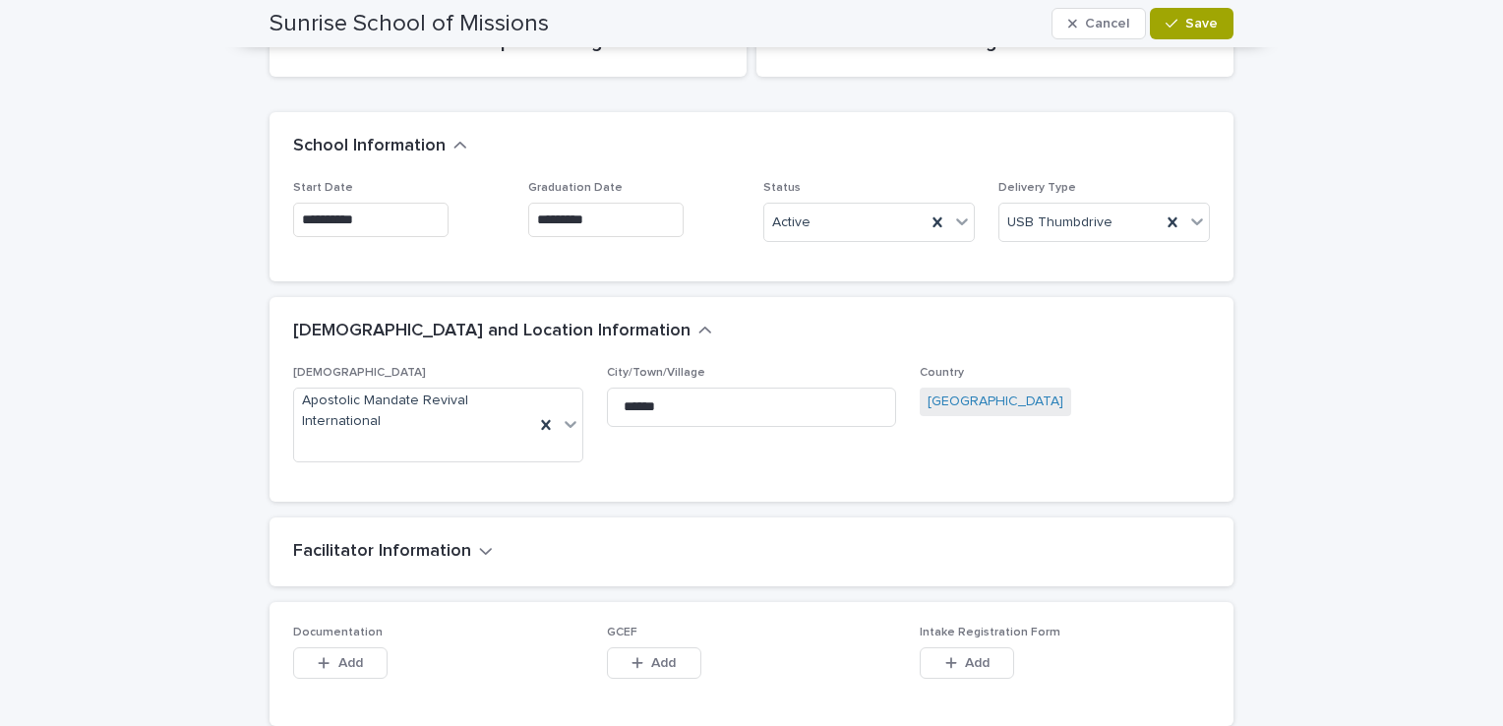
click at [480, 550] on icon "button" at bounding box center [486, 551] width 12 height 7
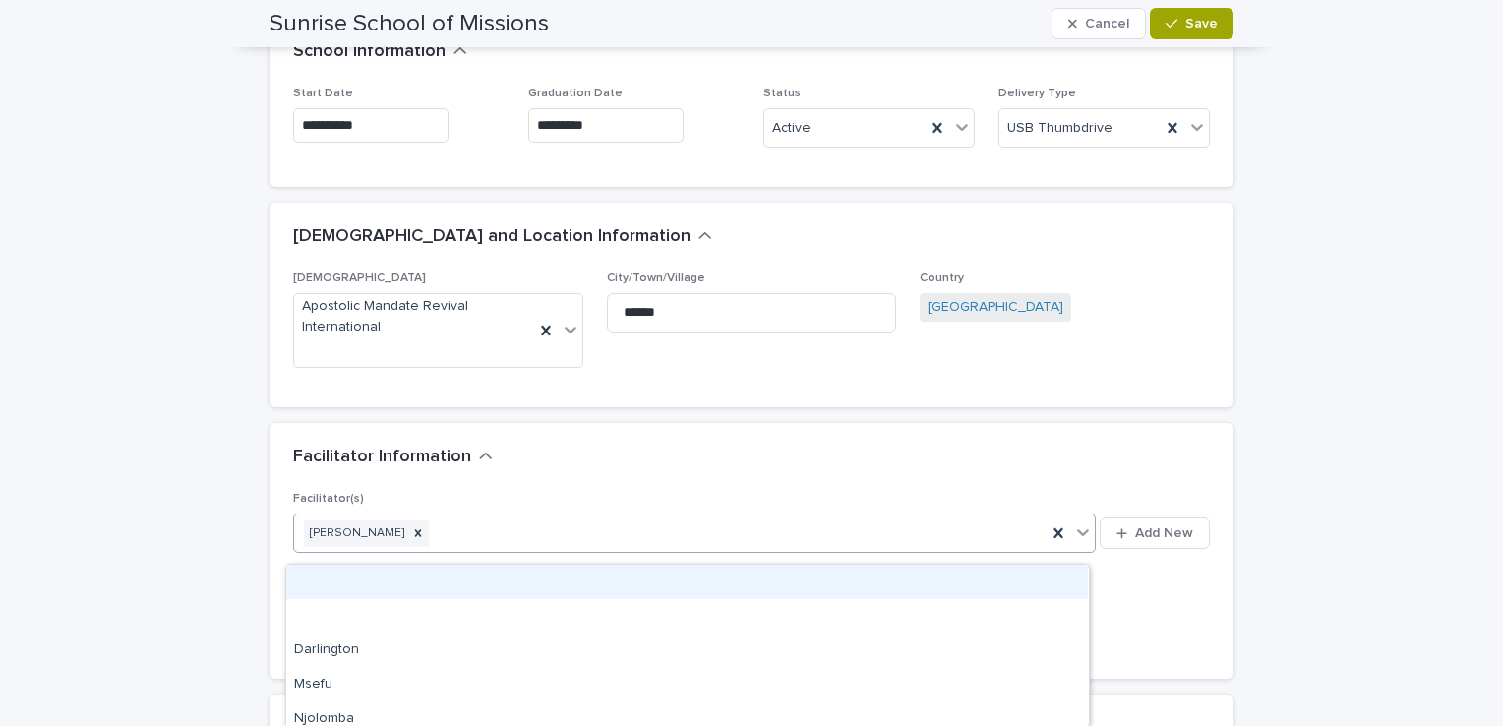
scroll to position [319, 0]
click at [472, 548] on div "[PERSON_NAME]" at bounding box center [670, 533] width 753 height 34
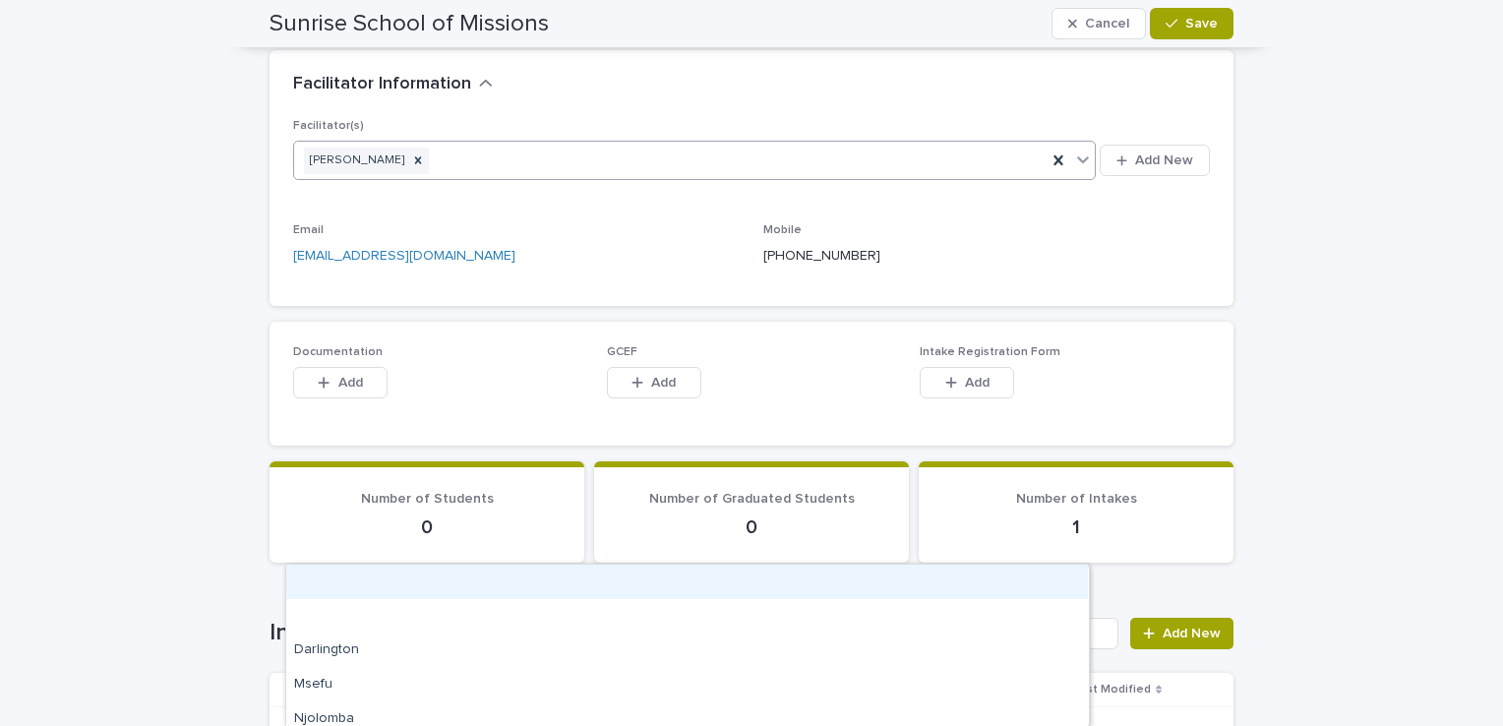
scroll to position [693, 0]
click at [968, 375] on span "Add" at bounding box center [977, 382] width 25 height 14
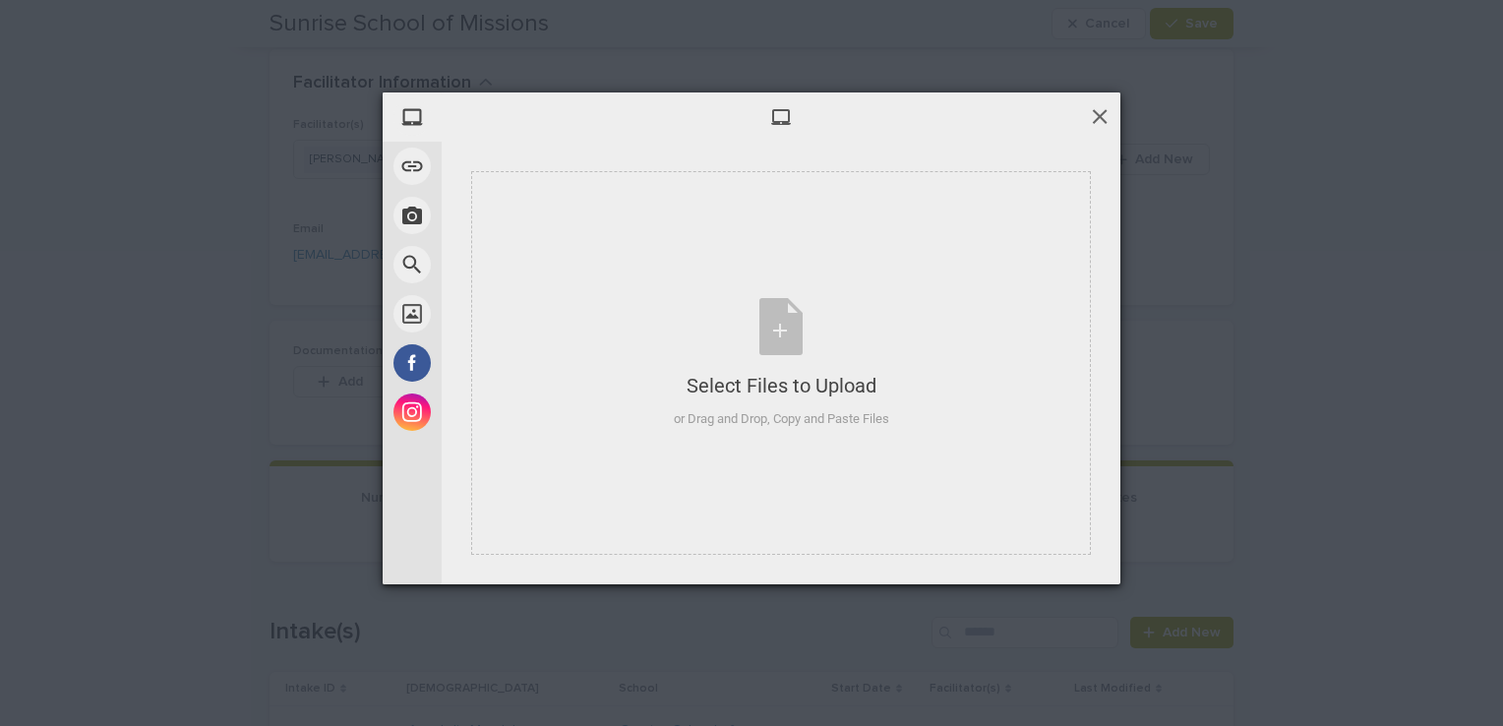
click at [1094, 120] on span at bounding box center [1100, 116] width 22 height 22
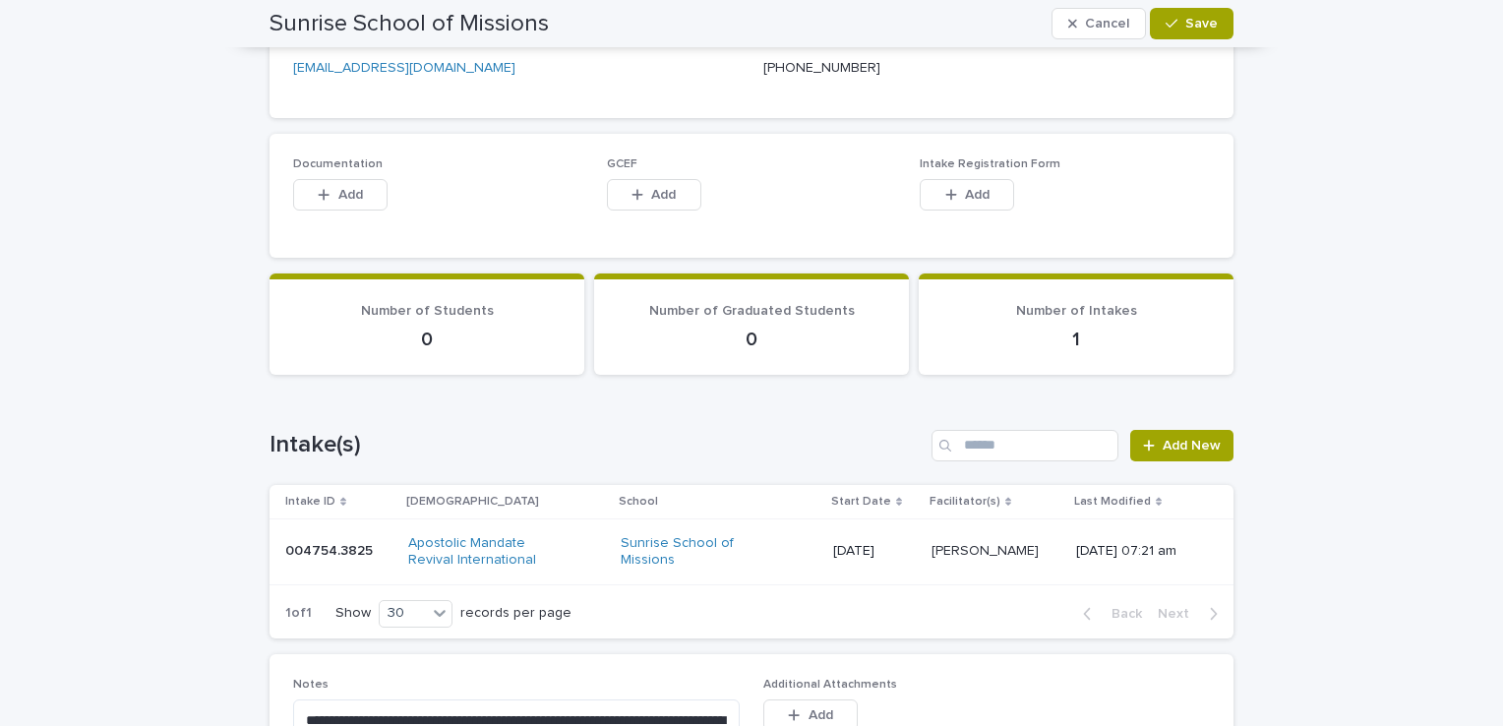
scroll to position [881, 0]
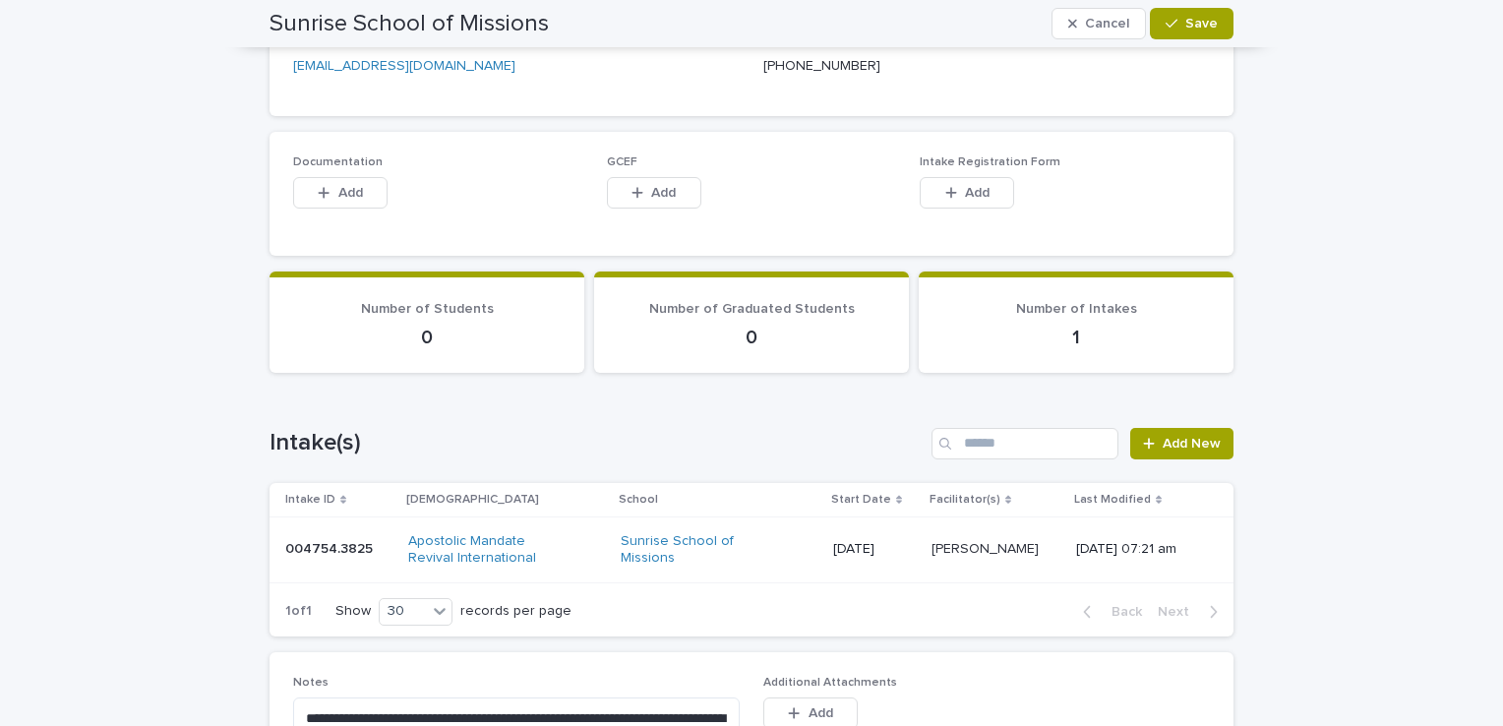
click at [1479, 424] on div "**********" at bounding box center [751, 46] width 1503 height 1728
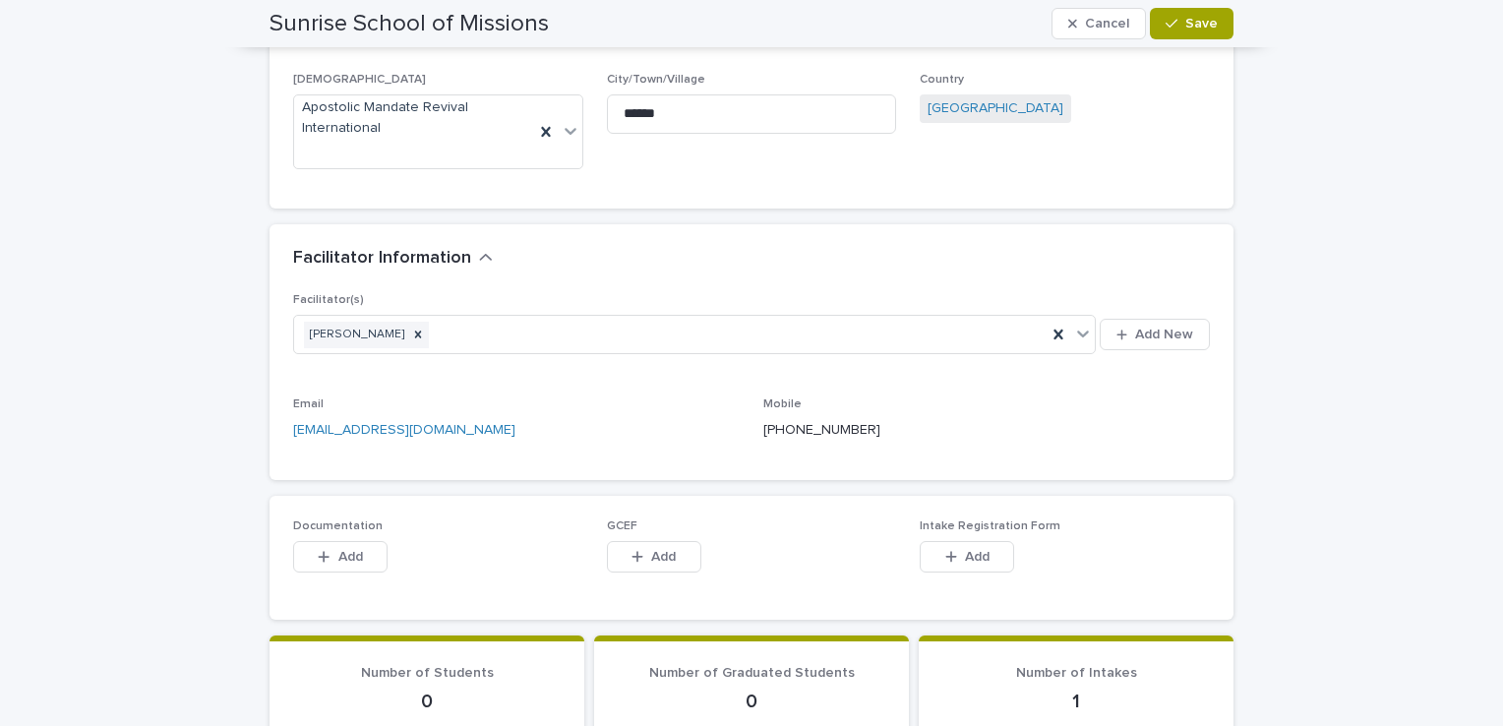
scroll to position [527, 0]
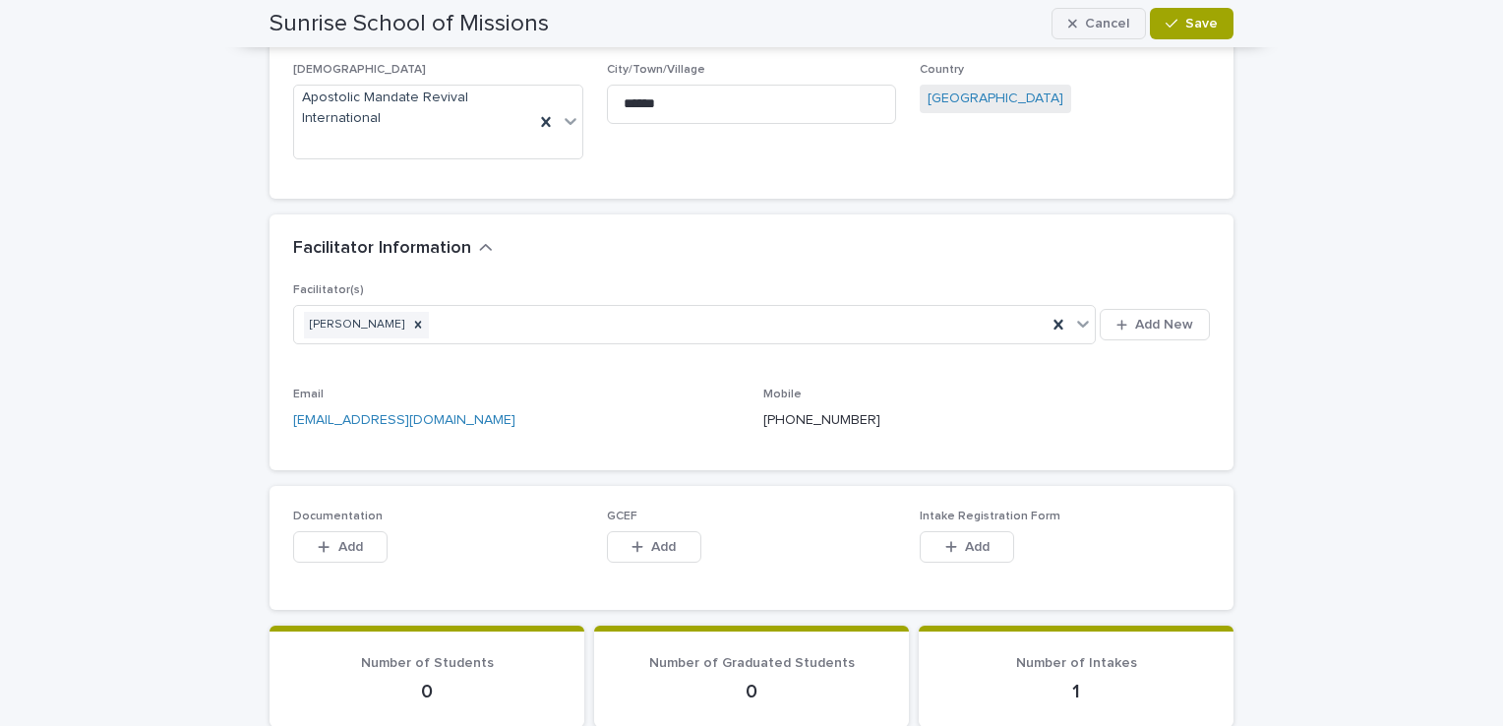
click at [1096, 19] on span "Cancel" at bounding box center [1107, 24] width 44 height 14
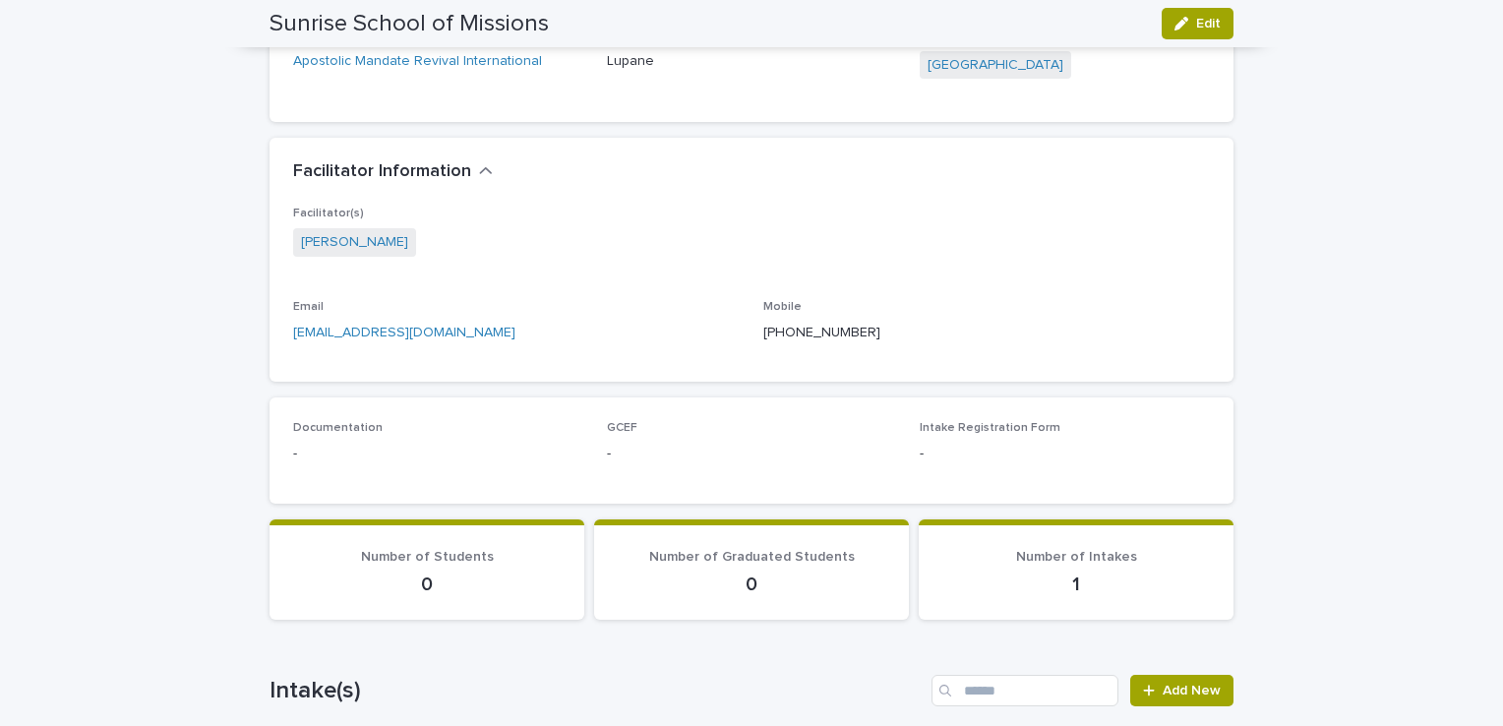
scroll to position [465, 0]
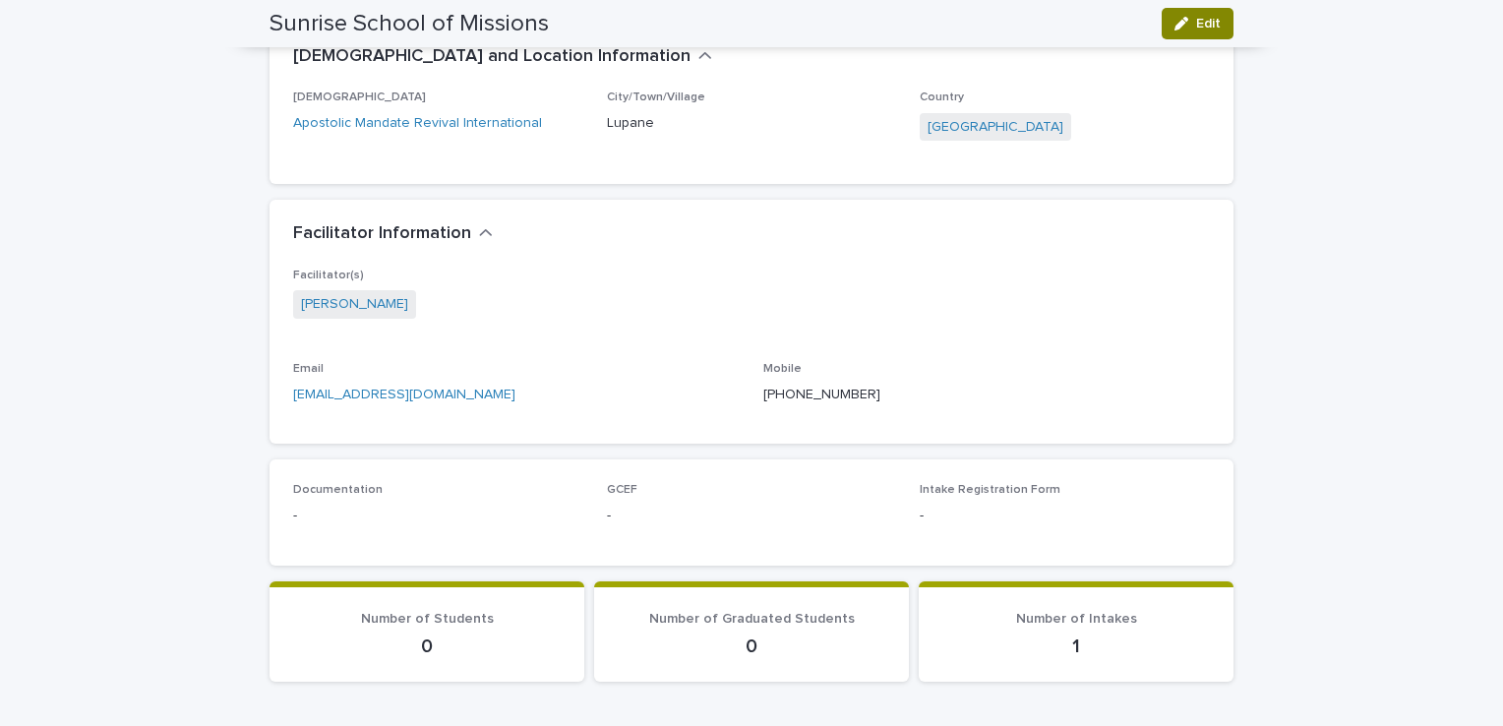
click at [1202, 26] on span "Edit" at bounding box center [1208, 24] width 25 height 14
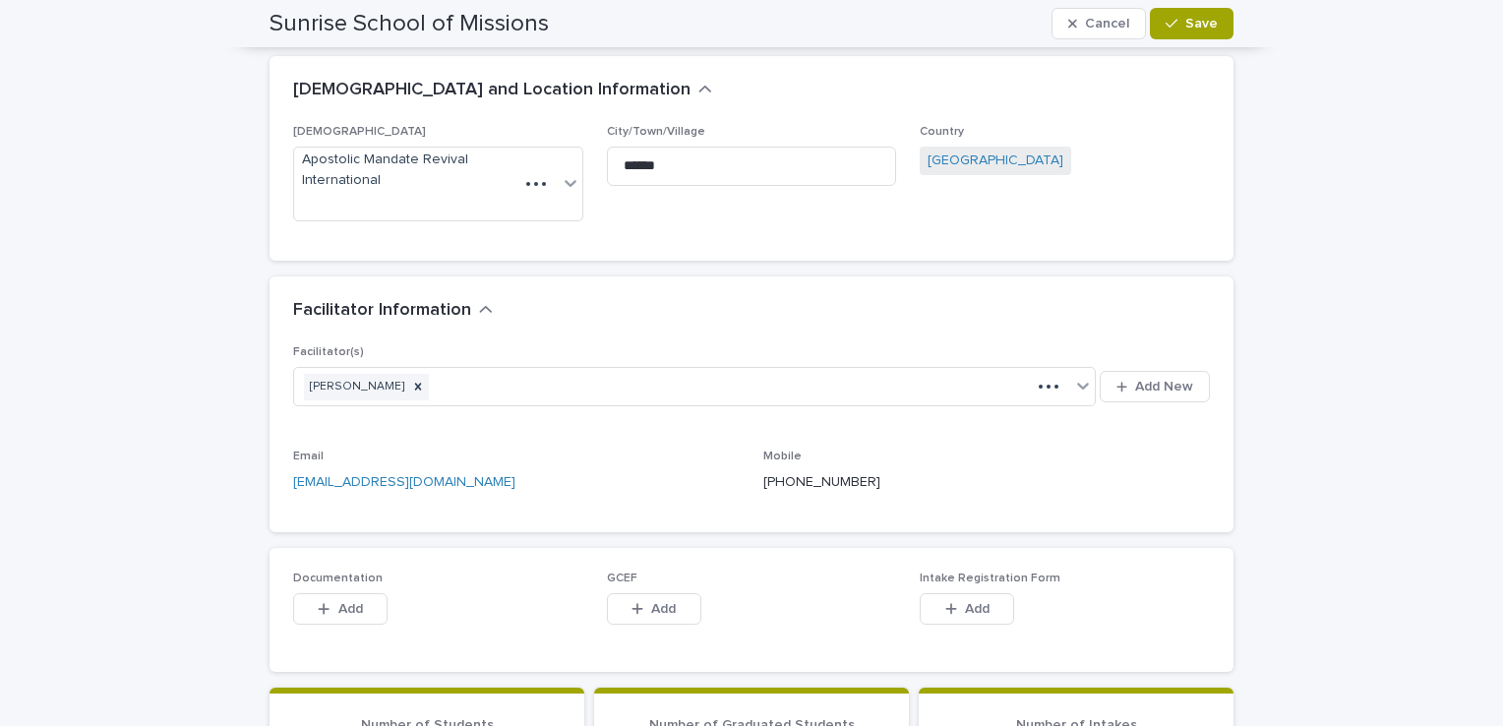
scroll to position [519, 0]
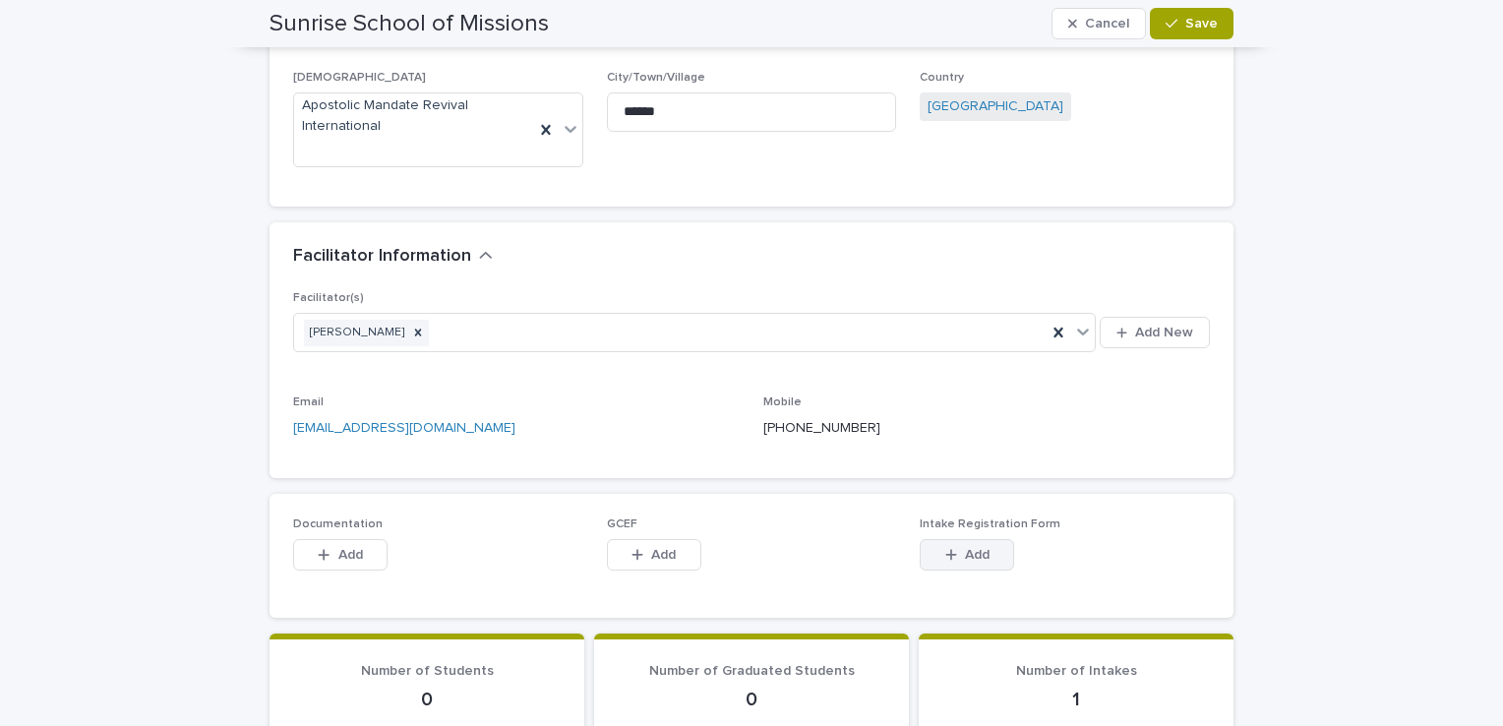
click at [965, 551] on span "Add" at bounding box center [977, 555] width 25 height 14
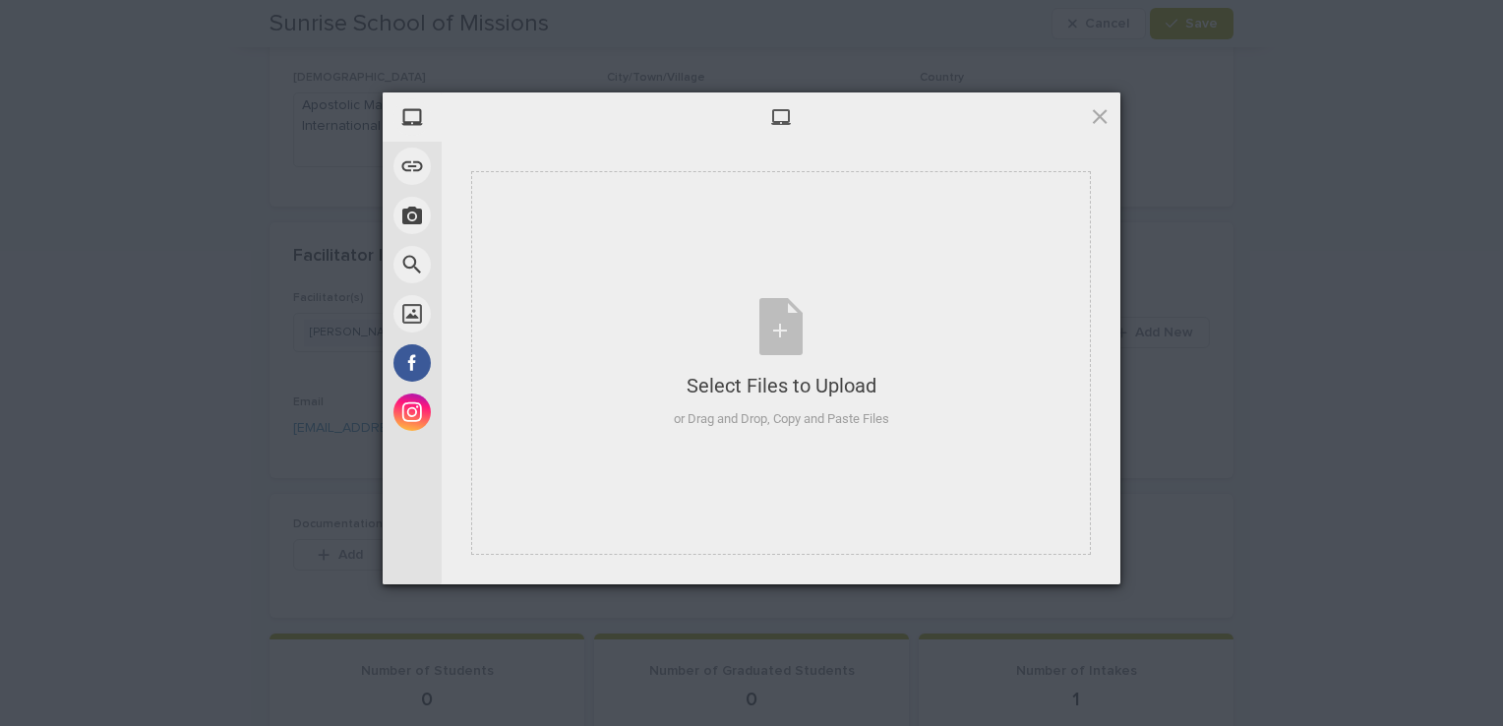
click at [781, 113] on span at bounding box center [781, 117] width 22 height 22
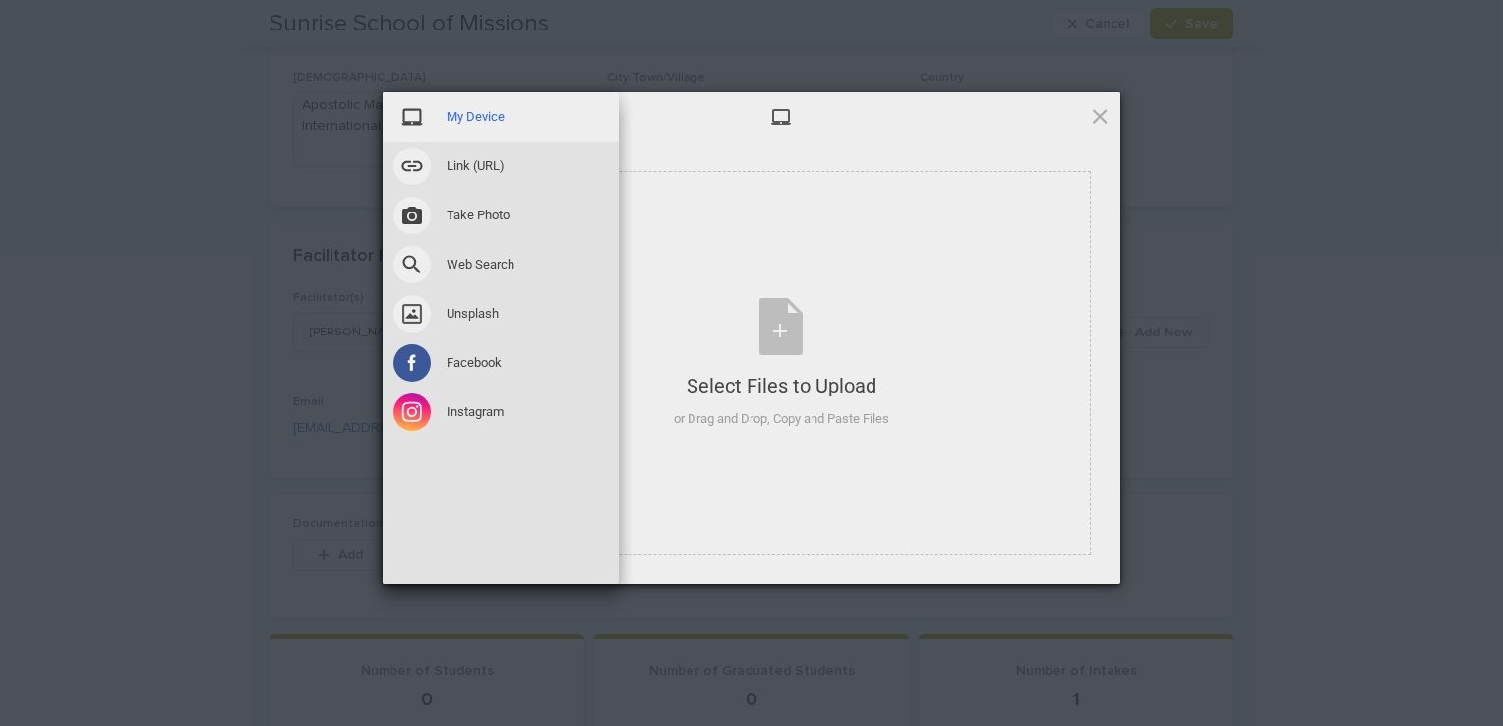
click at [407, 120] on span at bounding box center [411, 116] width 37 height 37
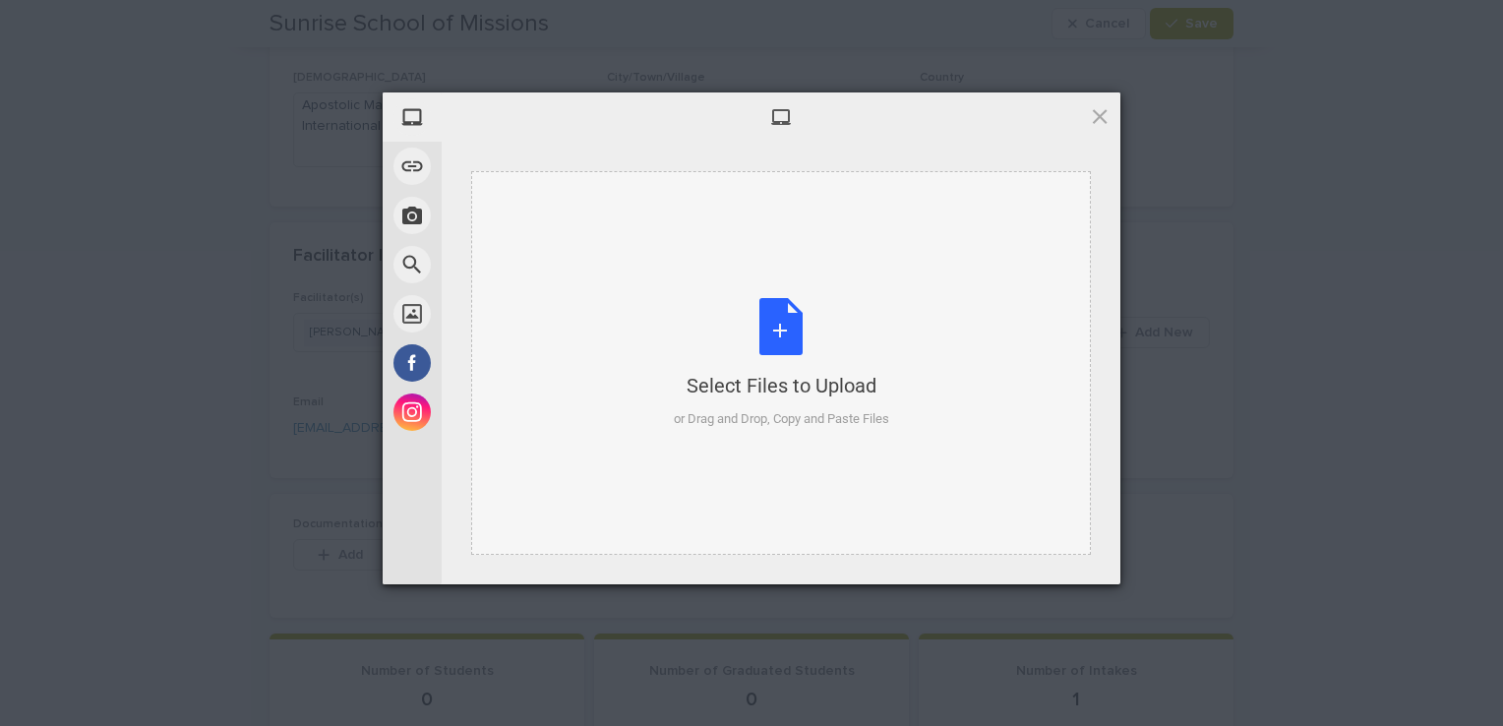
click at [782, 340] on div "Select Files to Upload or Drag and Drop, Copy and Paste Files" at bounding box center [781, 363] width 215 height 131
click at [1102, 107] on span at bounding box center [1100, 116] width 22 height 22
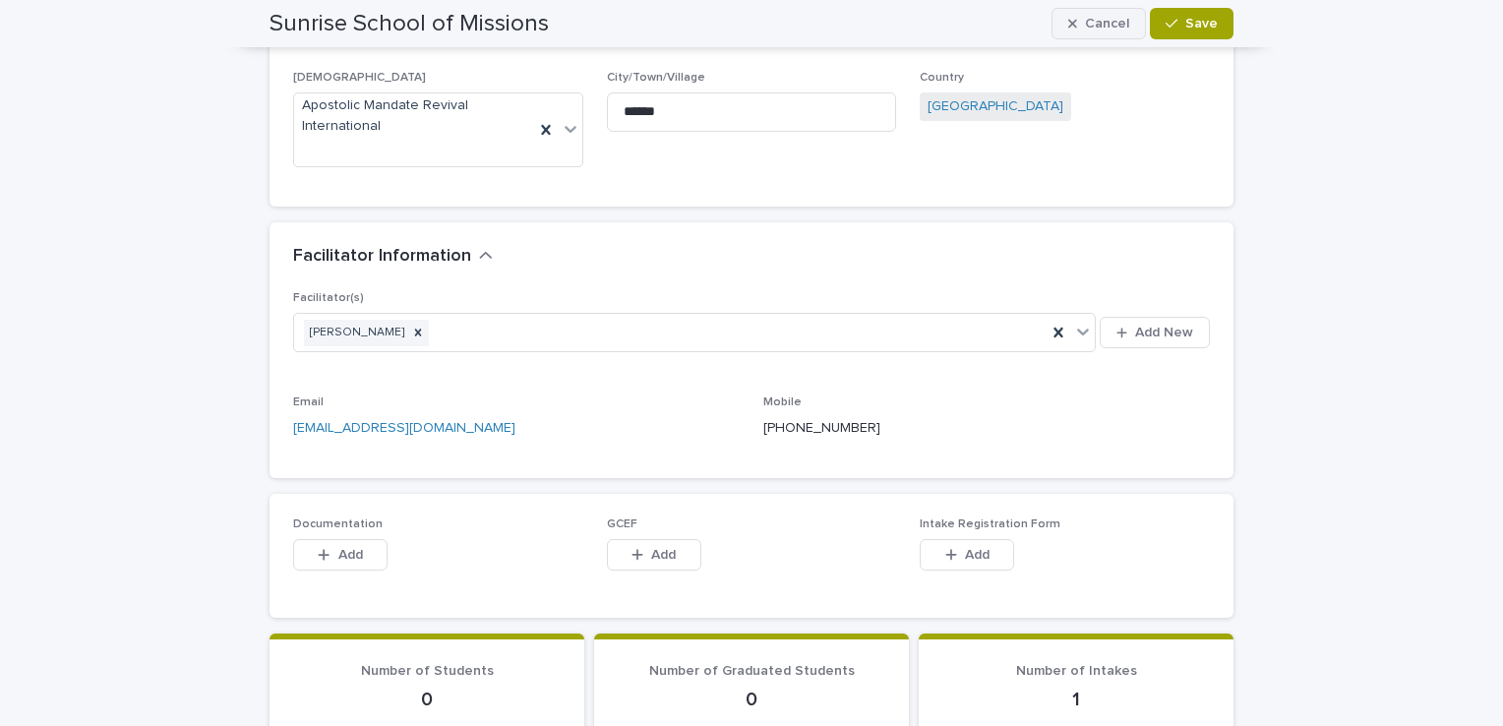
click at [1098, 17] on span "Cancel" at bounding box center [1107, 24] width 44 height 14
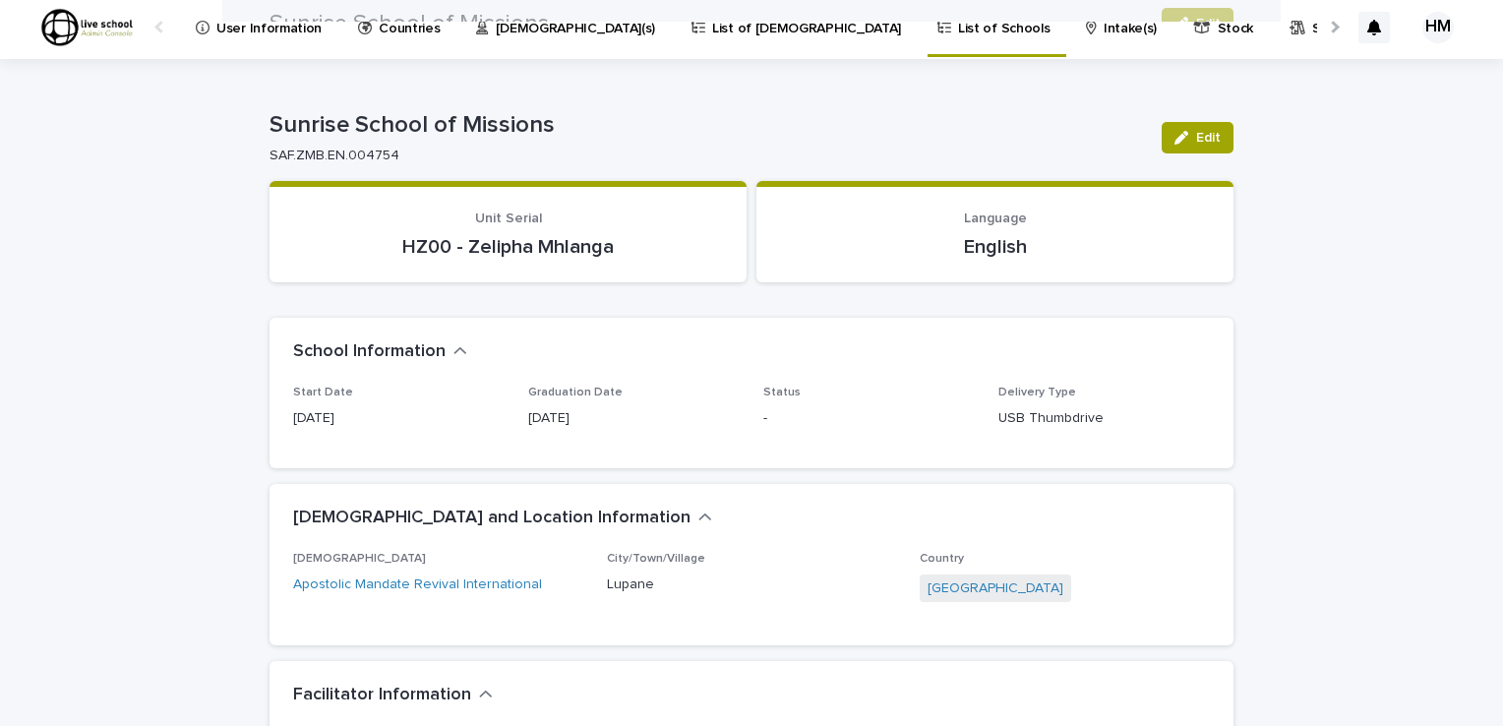
scroll to position [0, 0]
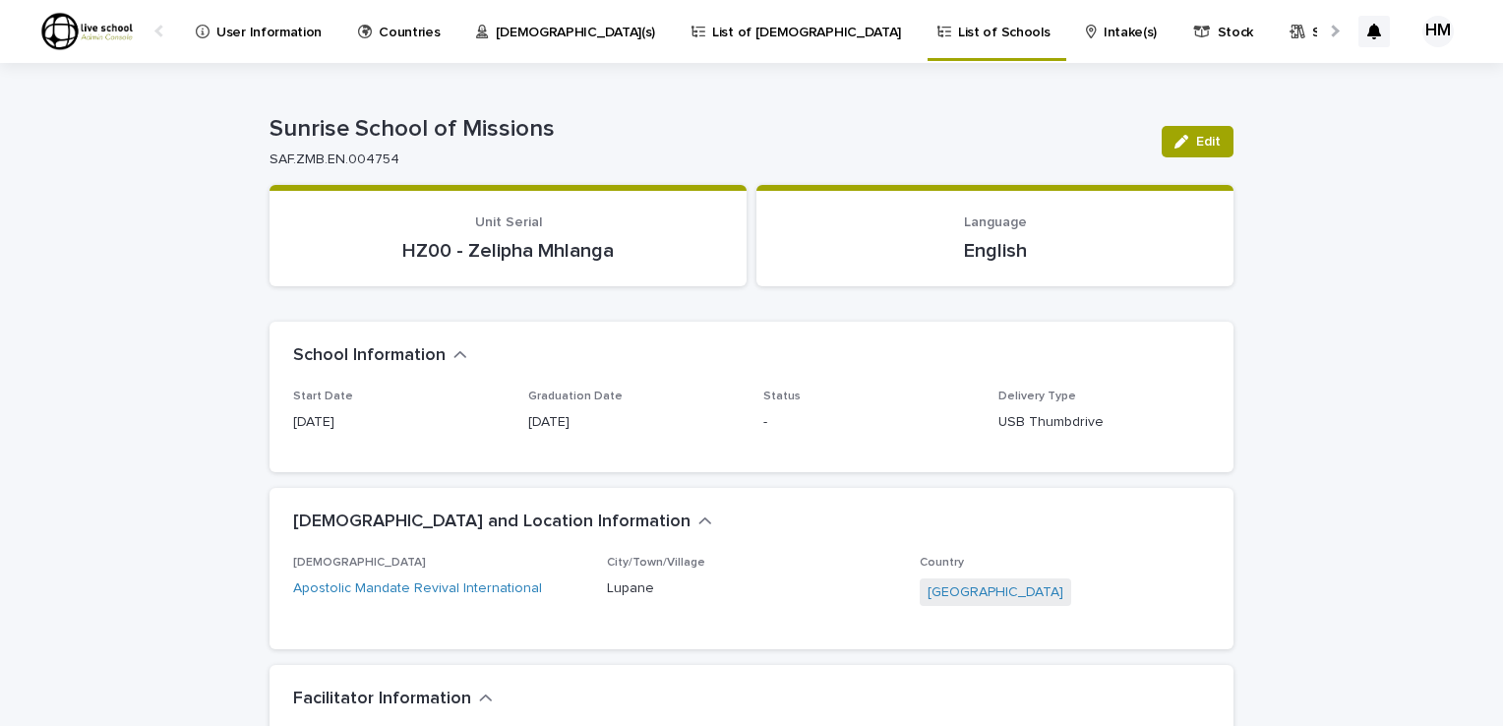
click at [1422, 30] on div "HM" at bounding box center [1437, 31] width 31 height 31
click at [1365, 85] on p "Log Out" at bounding box center [1420, 83] width 124 height 33
